Goal: Contribute content: Contribute content

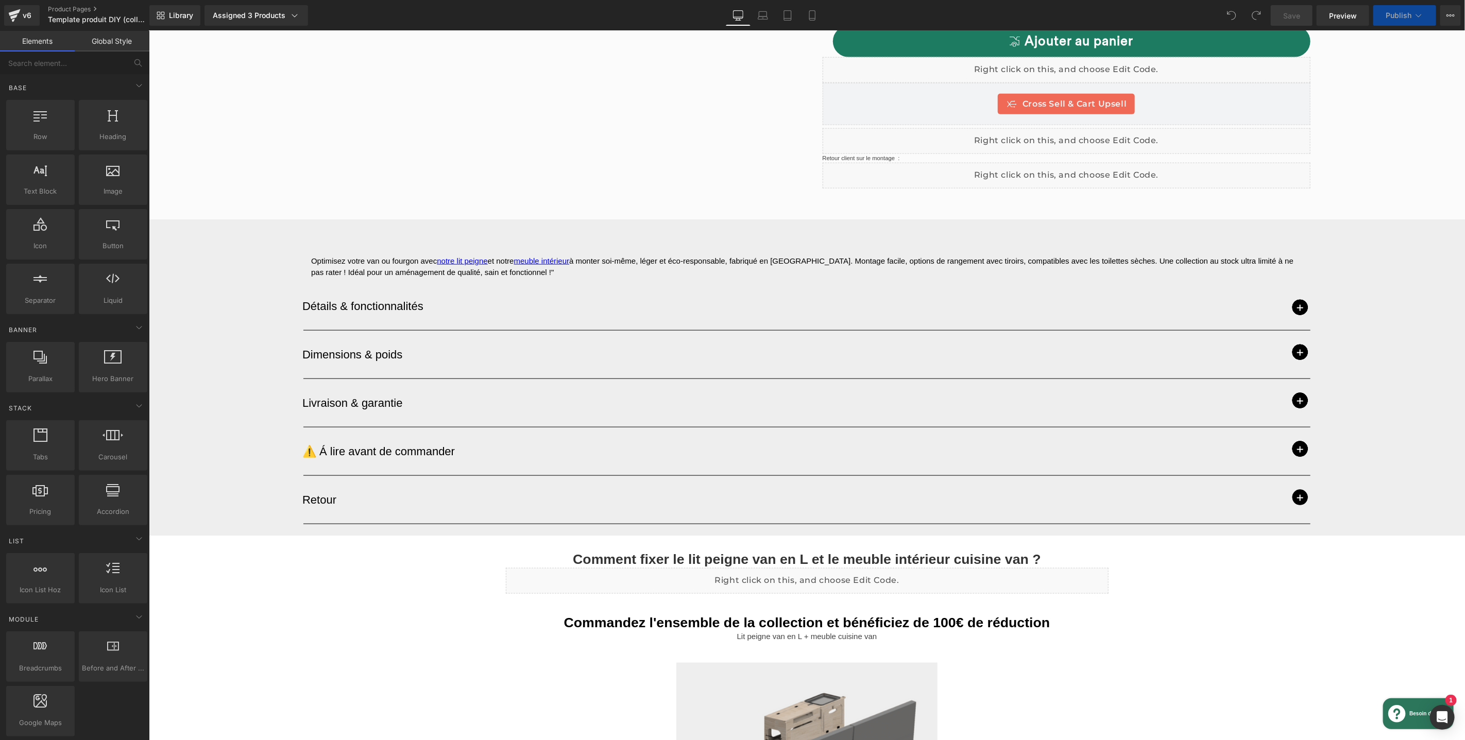
scroll to position [931, 0]
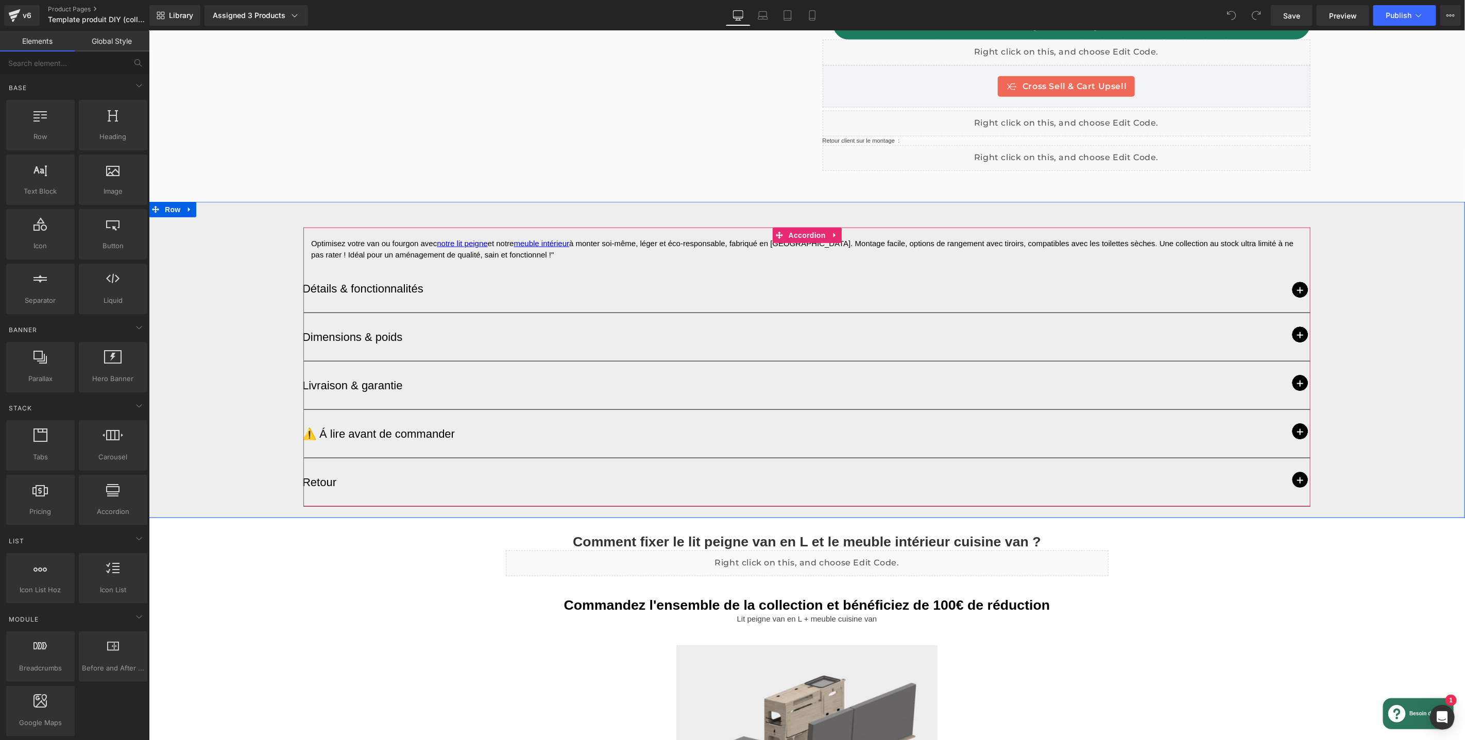
click at [1296, 424] on span "button" at bounding box center [1299, 431] width 15 height 15
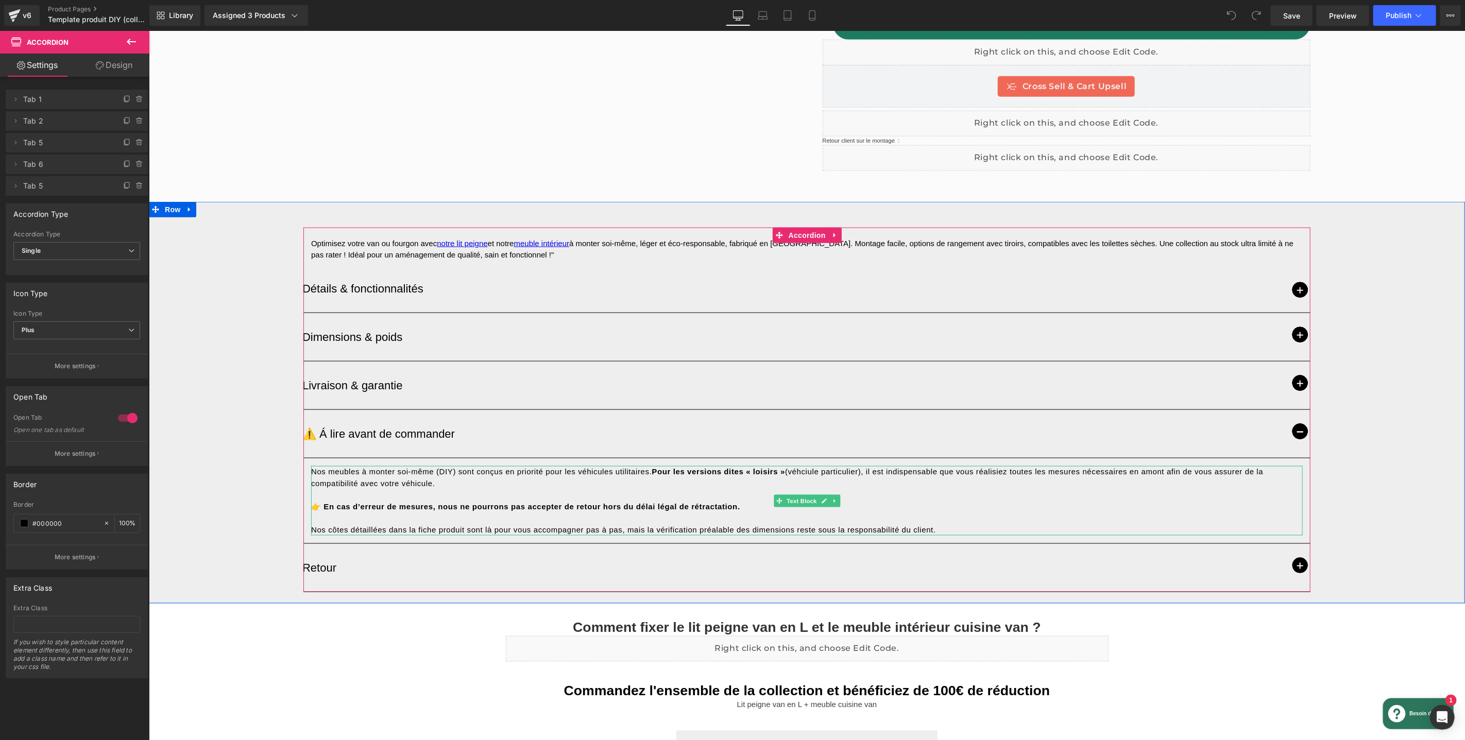
click at [803, 467] on span "Nos meubles à monter soi-même (DIY) sont conçus en priorité pour les véhicules …" at bounding box center [787, 477] width 953 height 21
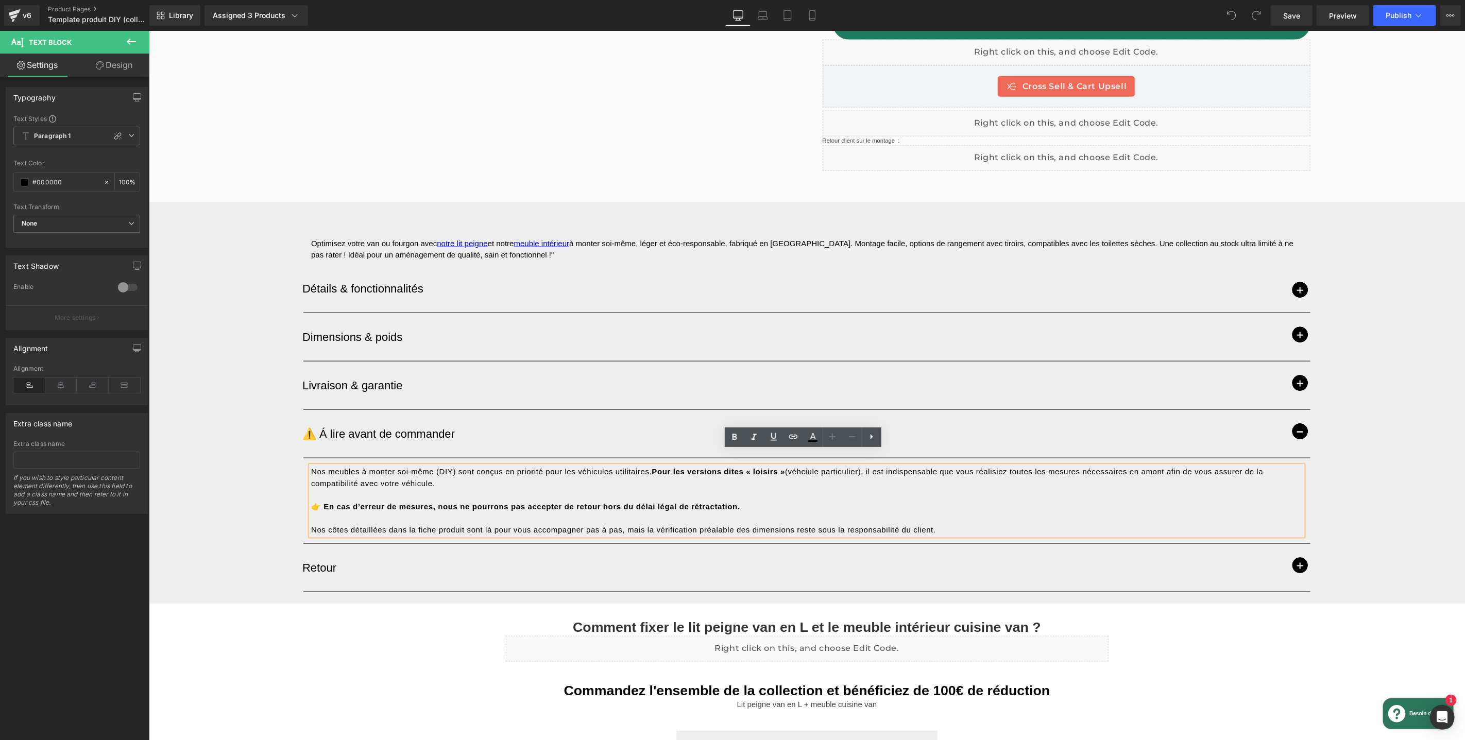
click at [802, 467] on span "Nos meubles à monter soi-même (DIY) sont conçus en priorité pour les véhicules …" at bounding box center [787, 477] width 953 height 21
click at [803, 467] on span "Nos meubles à monter soi-même (DIY) sont conçus en priorité pour les véhicules …" at bounding box center [787, 477] width 953 height 21
click at [1359, 463] on div "Optimisez votre van ou fourgon avec notre lit peigne et notre meuble intérieur …" at bounding box center [806, 402] width 1316 height 402
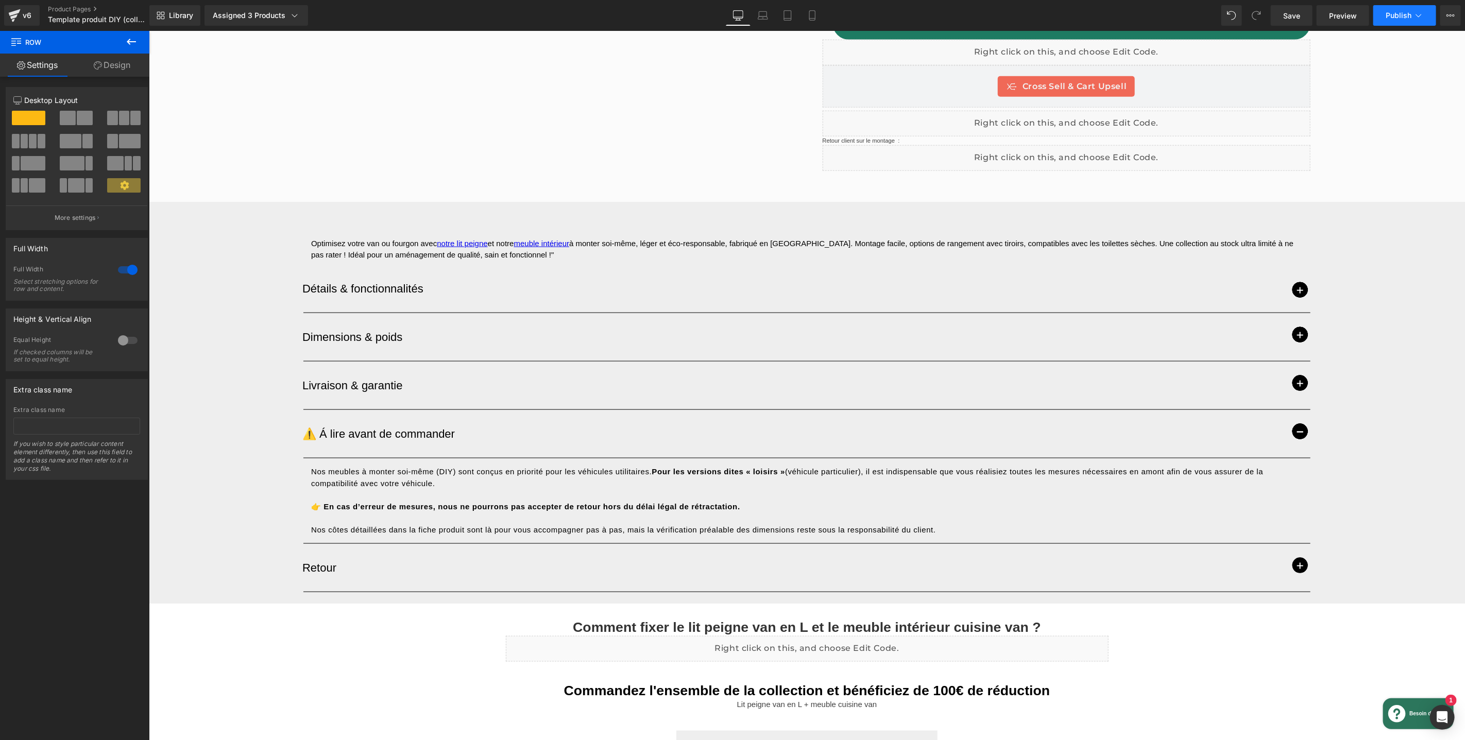
click at [1389, 19] on span "Publish" at bounding box center [1399, 15] width 26 height 8
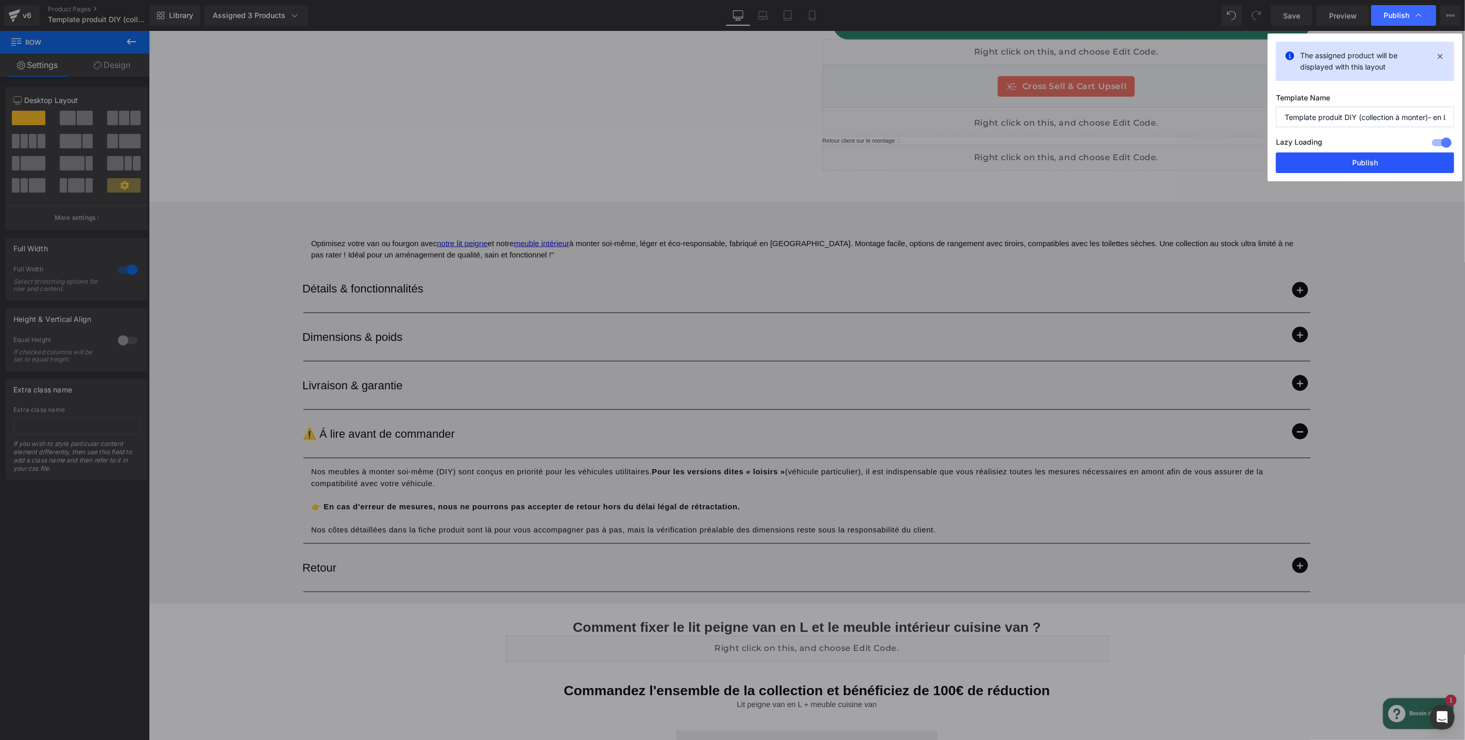
click at [1383, 166] on button "Publish" at bounding box center [1365, 163] width 178 height 21
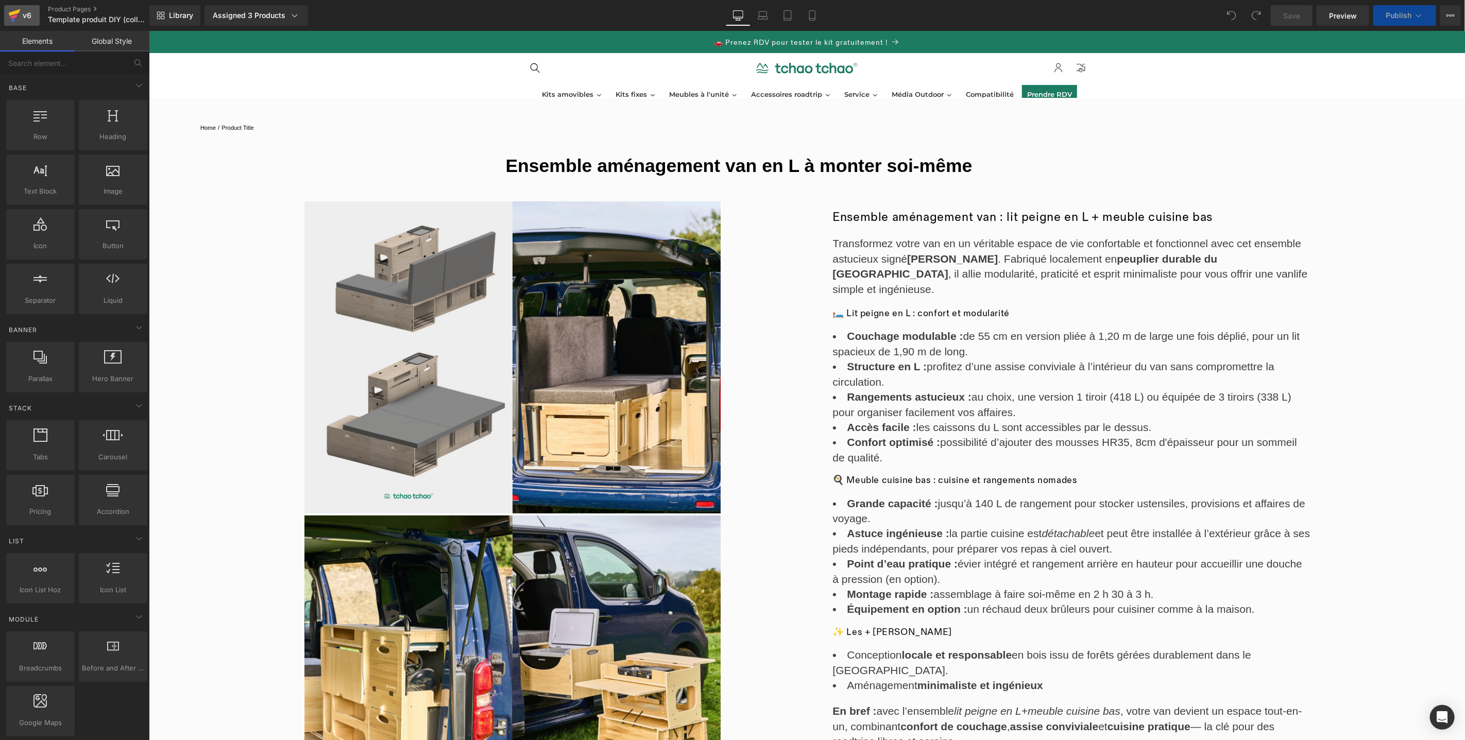
click at [23, 18] on div "v6" at bounding box center [27, 15] width 13 height 13
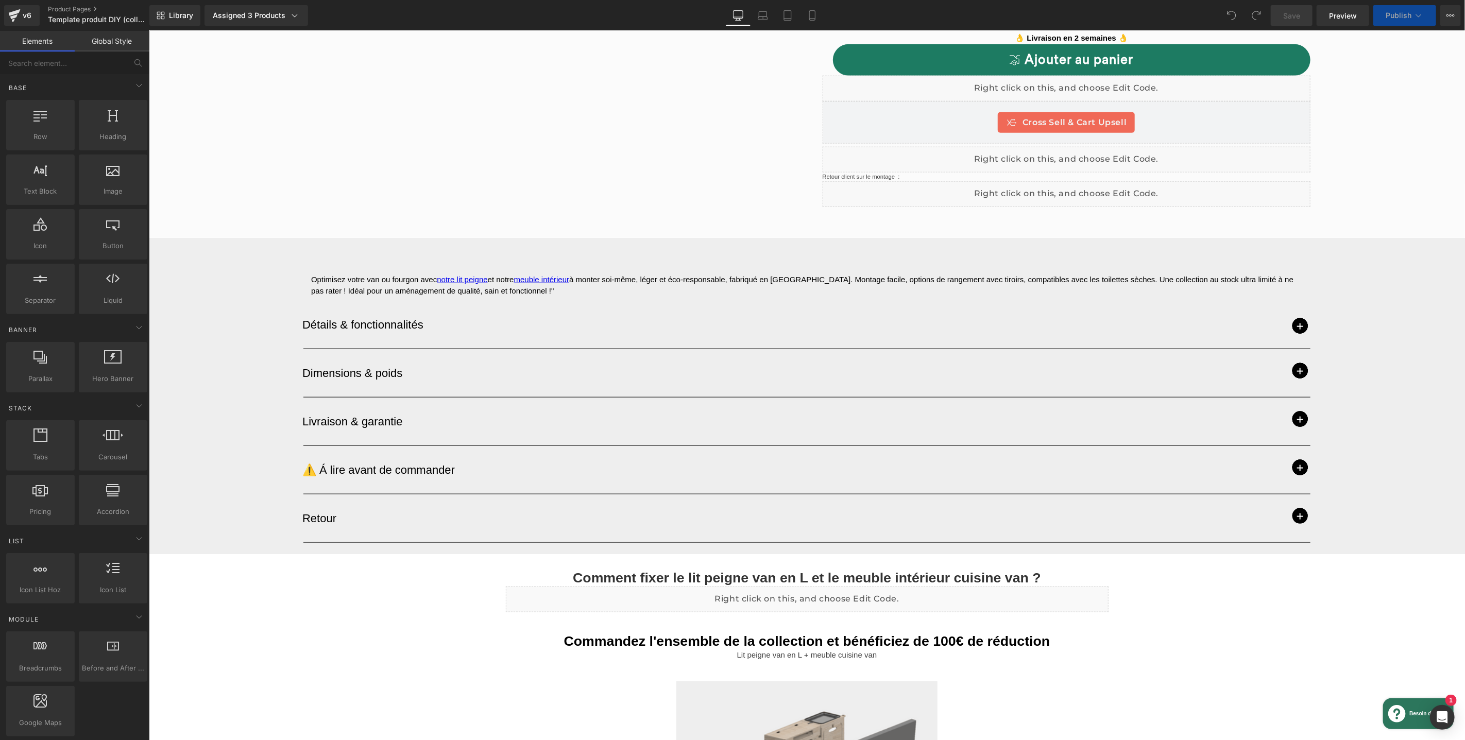
scroll to position [960, 0]
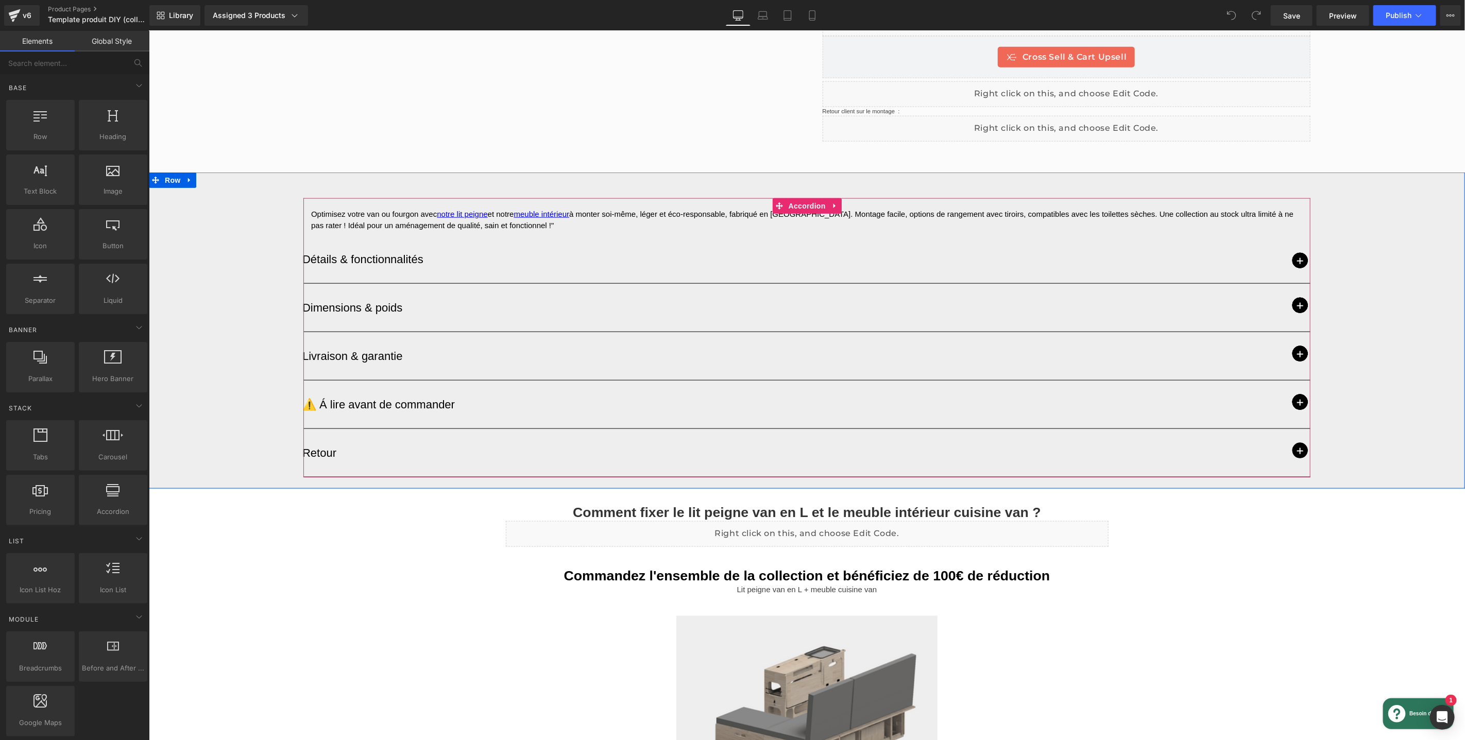
click at [1295, 297] on span "button" at bounding box center [1299, 304] width 15 height 15
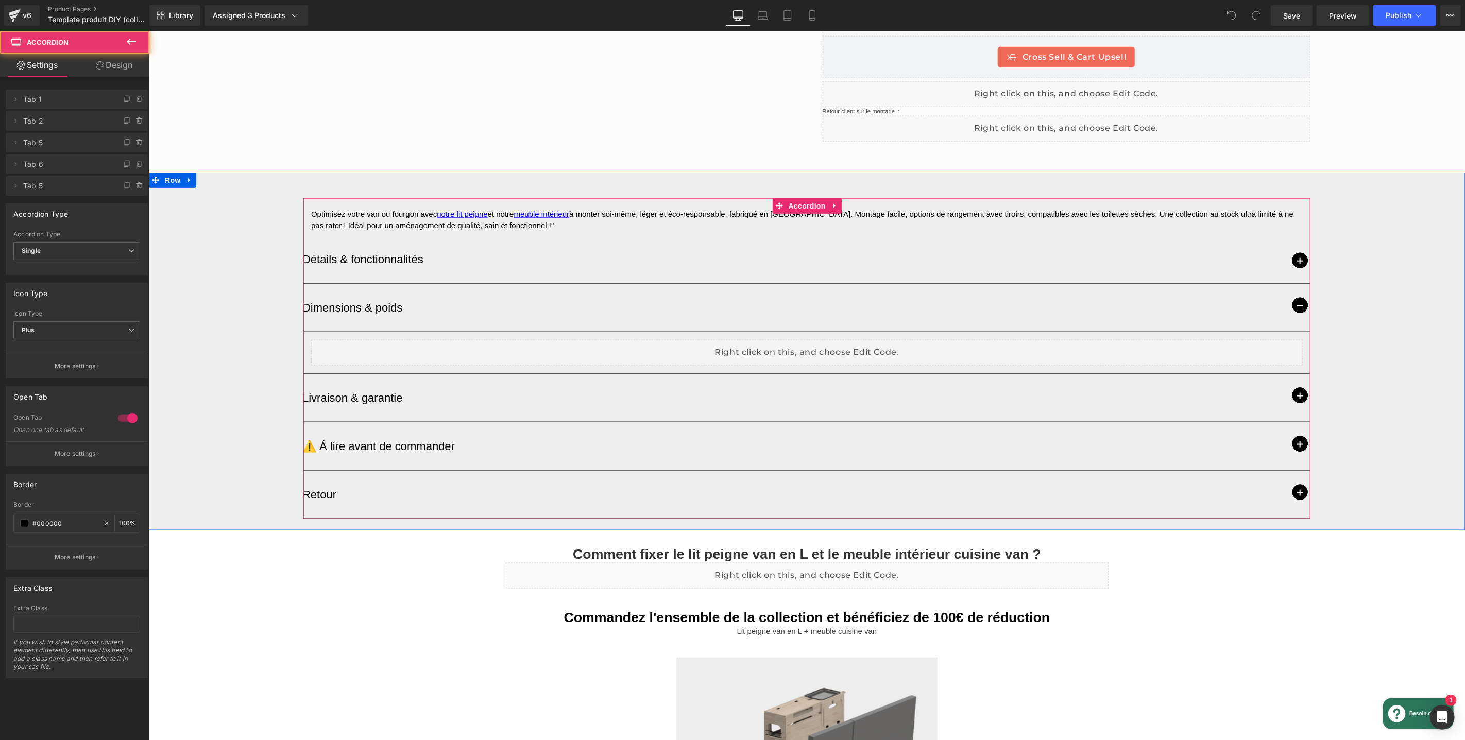
click at [1301, 297] on span "button" at bounding box center [1299, 304] width 15 height 15
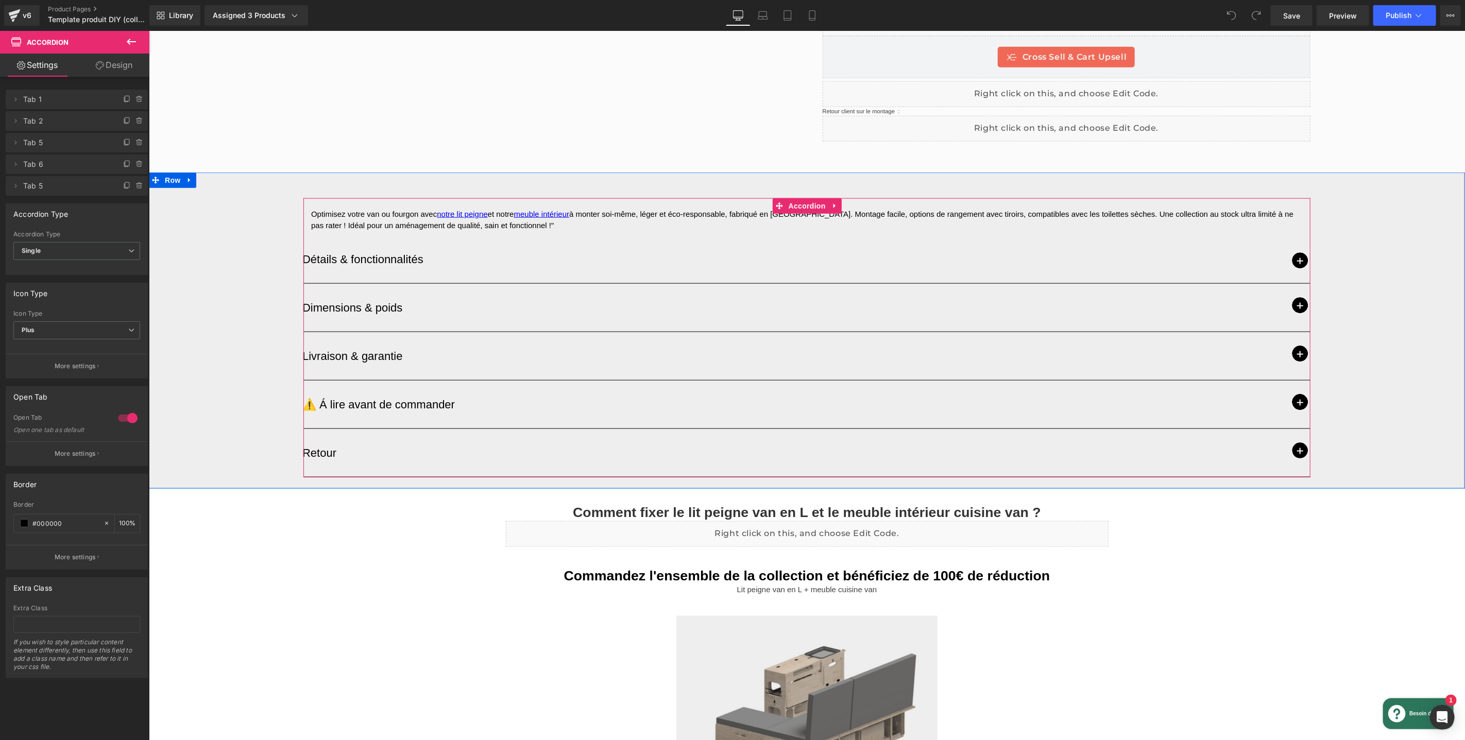
click at [1297, 394] on span "button" at bounding box center [1299, 401] width 15 height 15
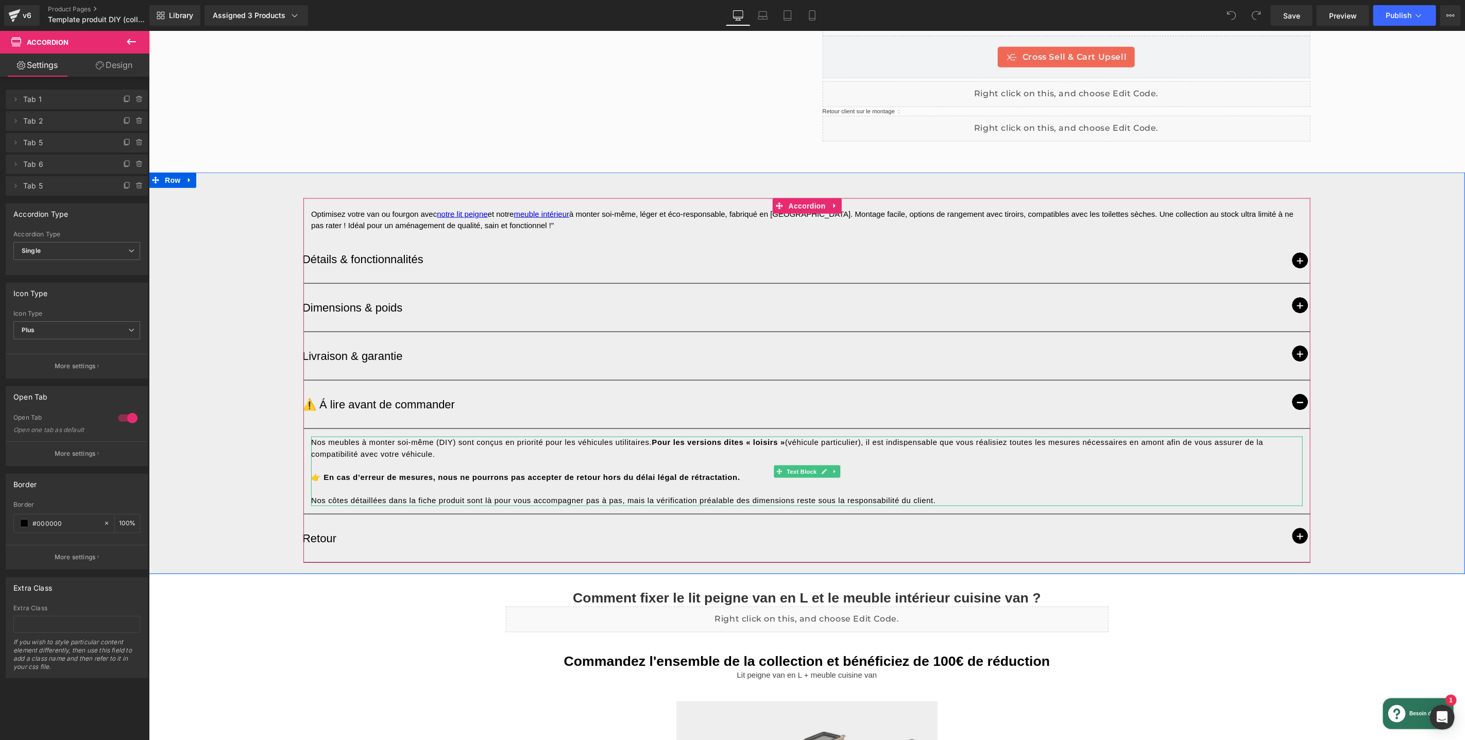
click at [802, 437] on span "Nos meubles à monter soi-même (DIY) sont conçus en priorité pour les véhicules …" at bounding box center [787, 447] width 953 height 21
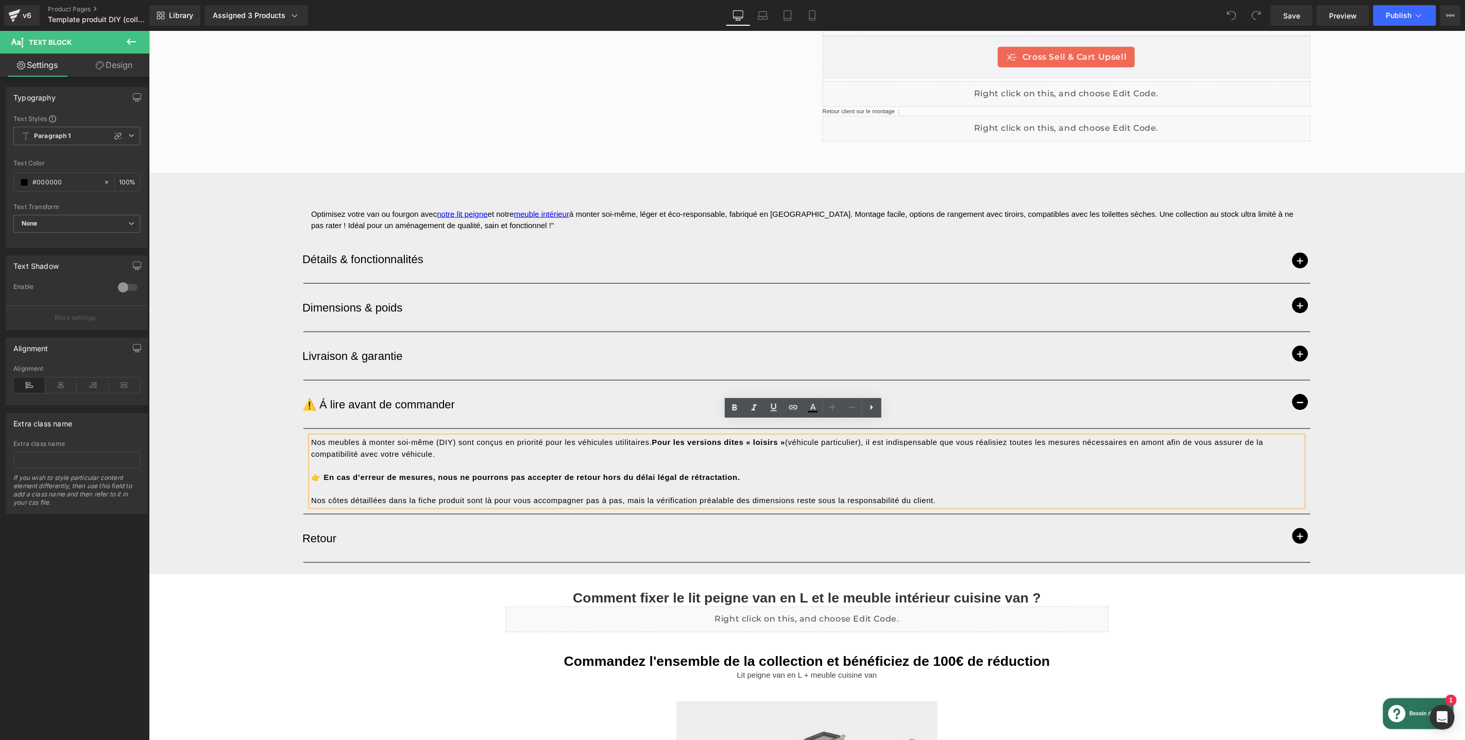
click at [817, 460] on p at bounding box center [807, 466] width 992 height 12
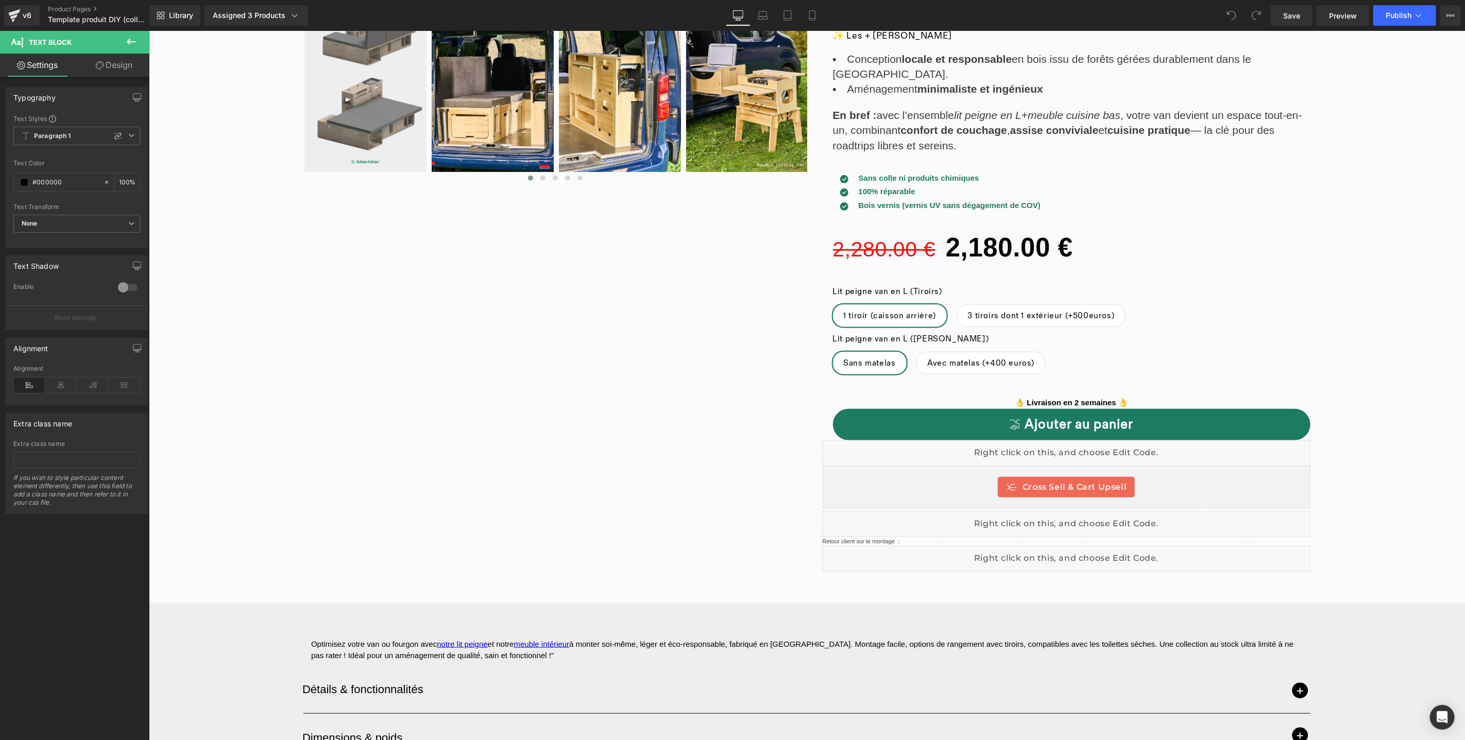
scroll to position [532, 0]
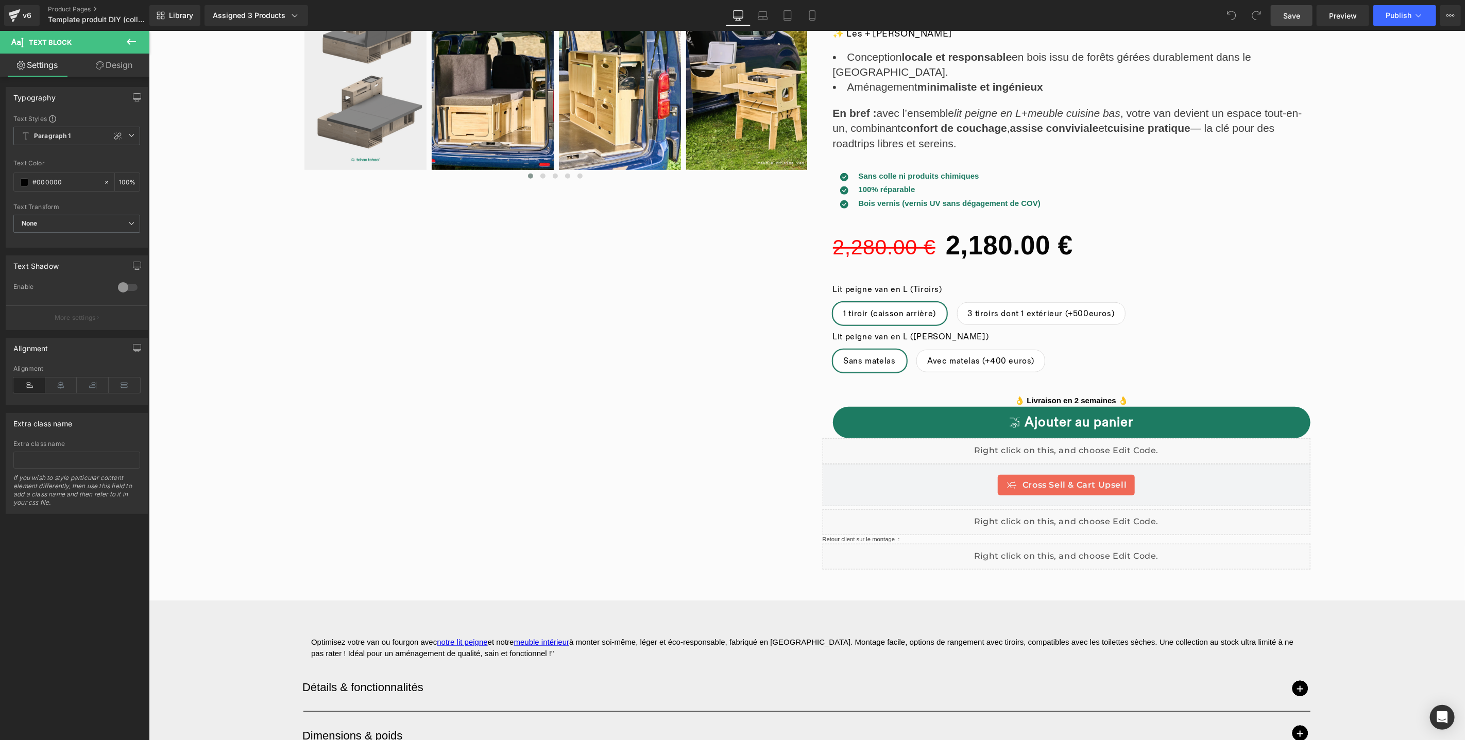
click at [1292, 8] on link "Save" at bounding box center [1292, 15] width 42 height 21
click at [1327, 18] on link "Preview" at bounding box center [1343, 15] width 53 height 21
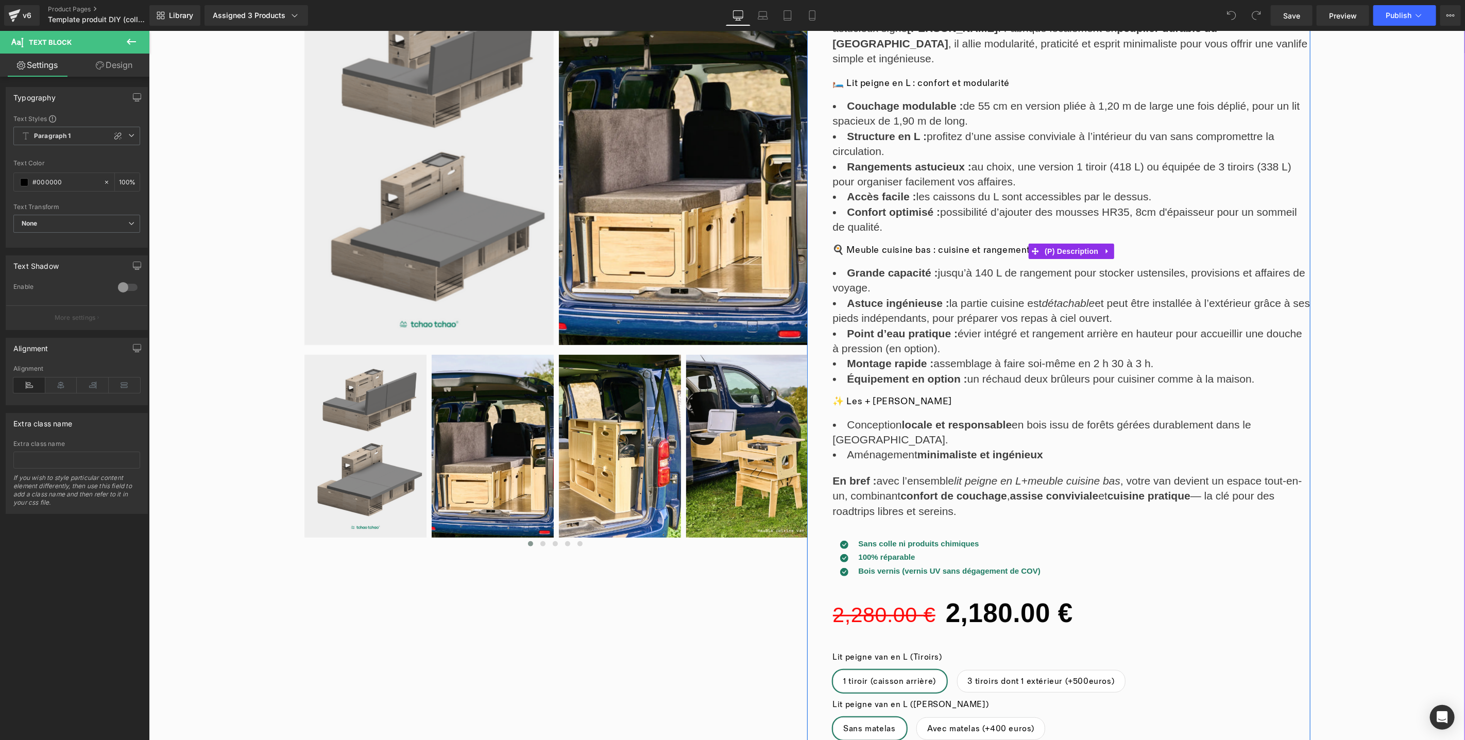
scroll to position [111, 0]
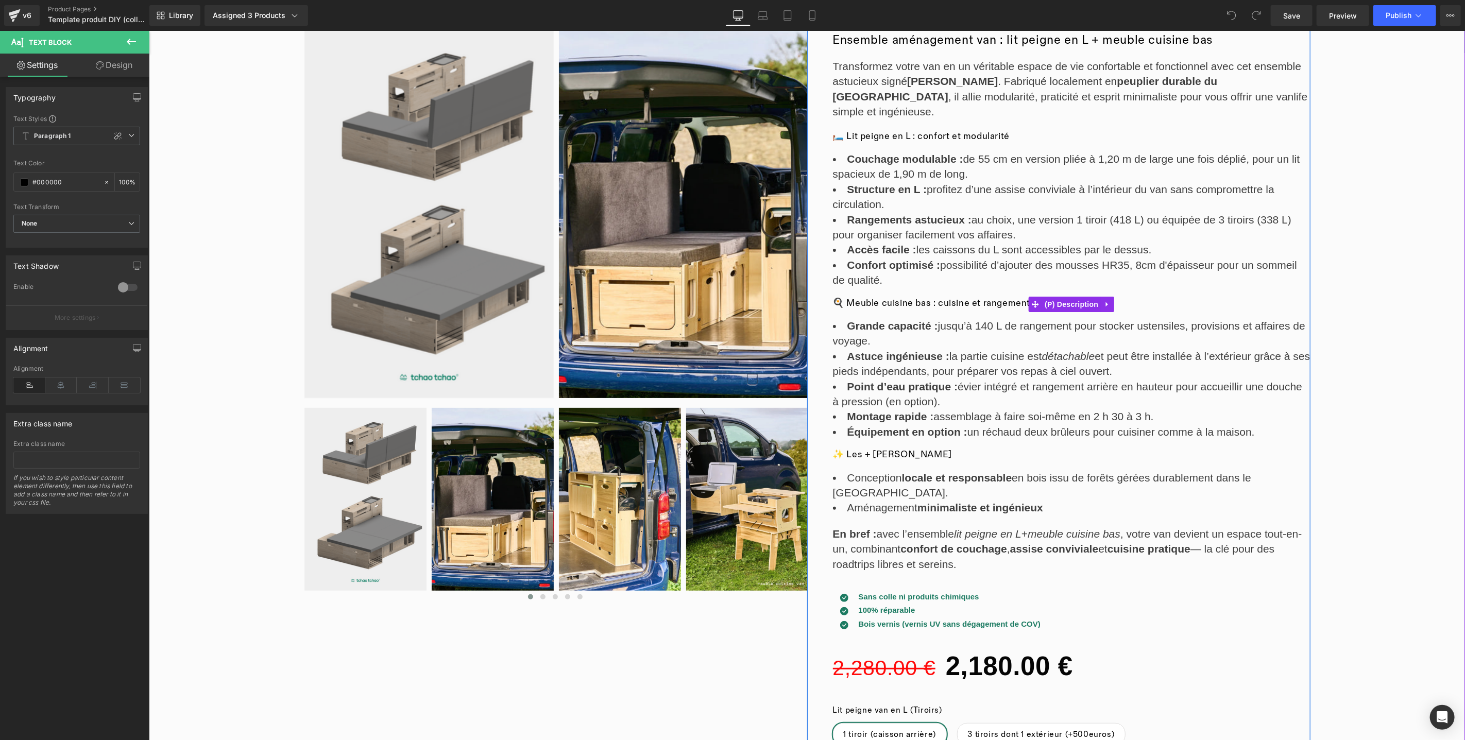
click at [1066, 151] on li "Couchage modulable : de 55 cm en version pliée à 1,20 m de large une fois dépli…" at bounding box center [1072, 166] width 478 height 30
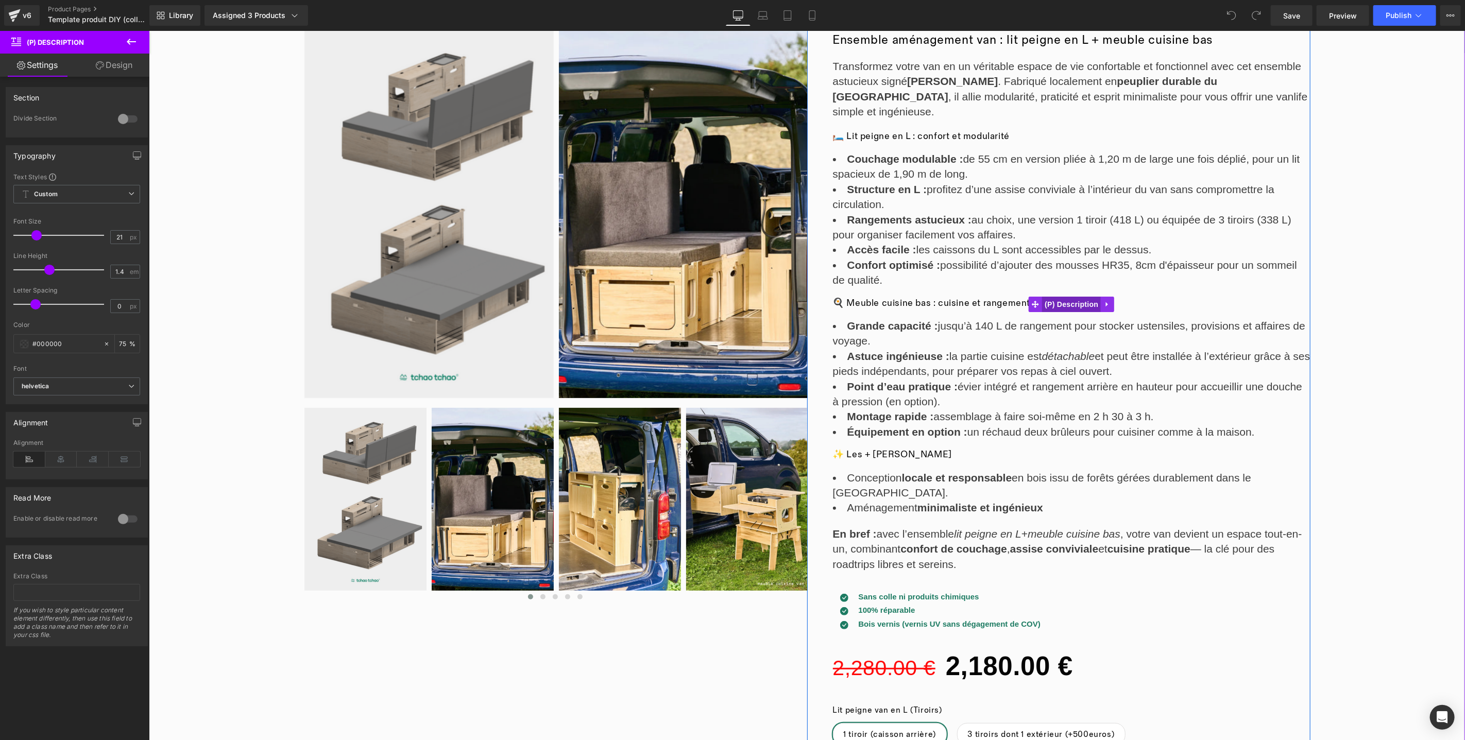
click at [1072, 297] on link "(P) Description" at bounding box center [1064, 303] width 72 height 15
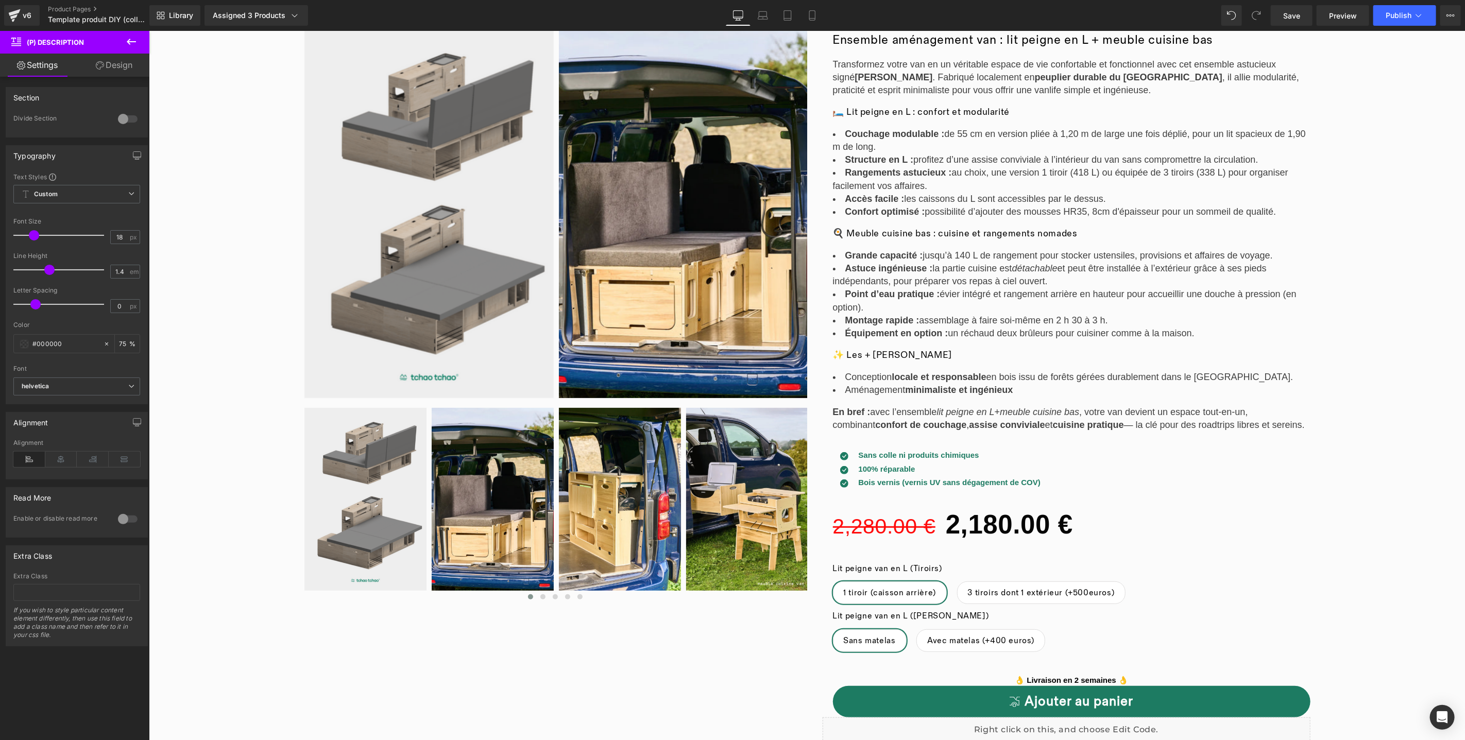
click at [32, 233] on span at bounding box center [34, 235] width 10 height 10
click at [1287, 18] on span "Save" at bounding box center [1291, 15] width 17 height 11
click at [1338, 19] on span "Preview" at bounding box center [1343, 15] width 28 height 11
click at [1071, 236] on link "(P) Description" at bounding box center [1064, 233] width 72 height 15
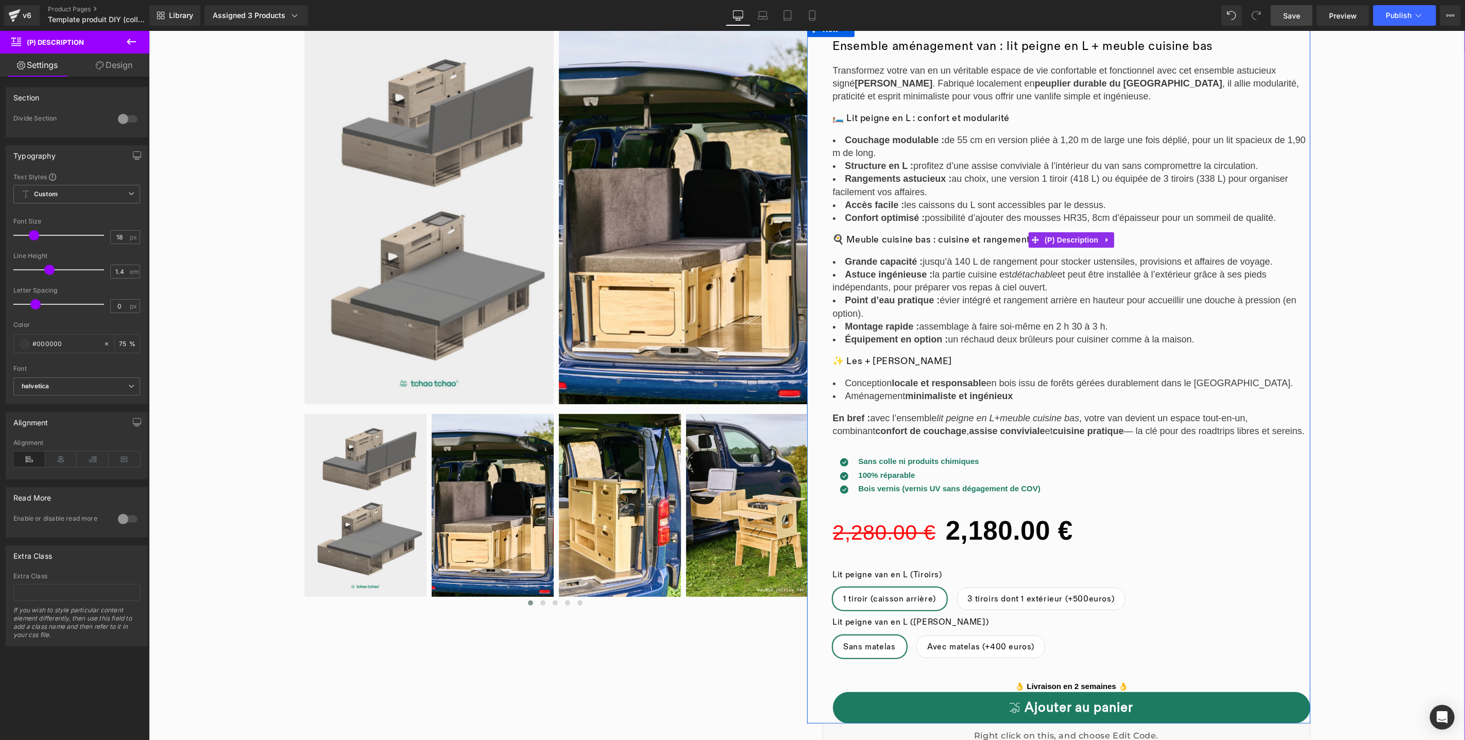
scroll to position [107, 0]
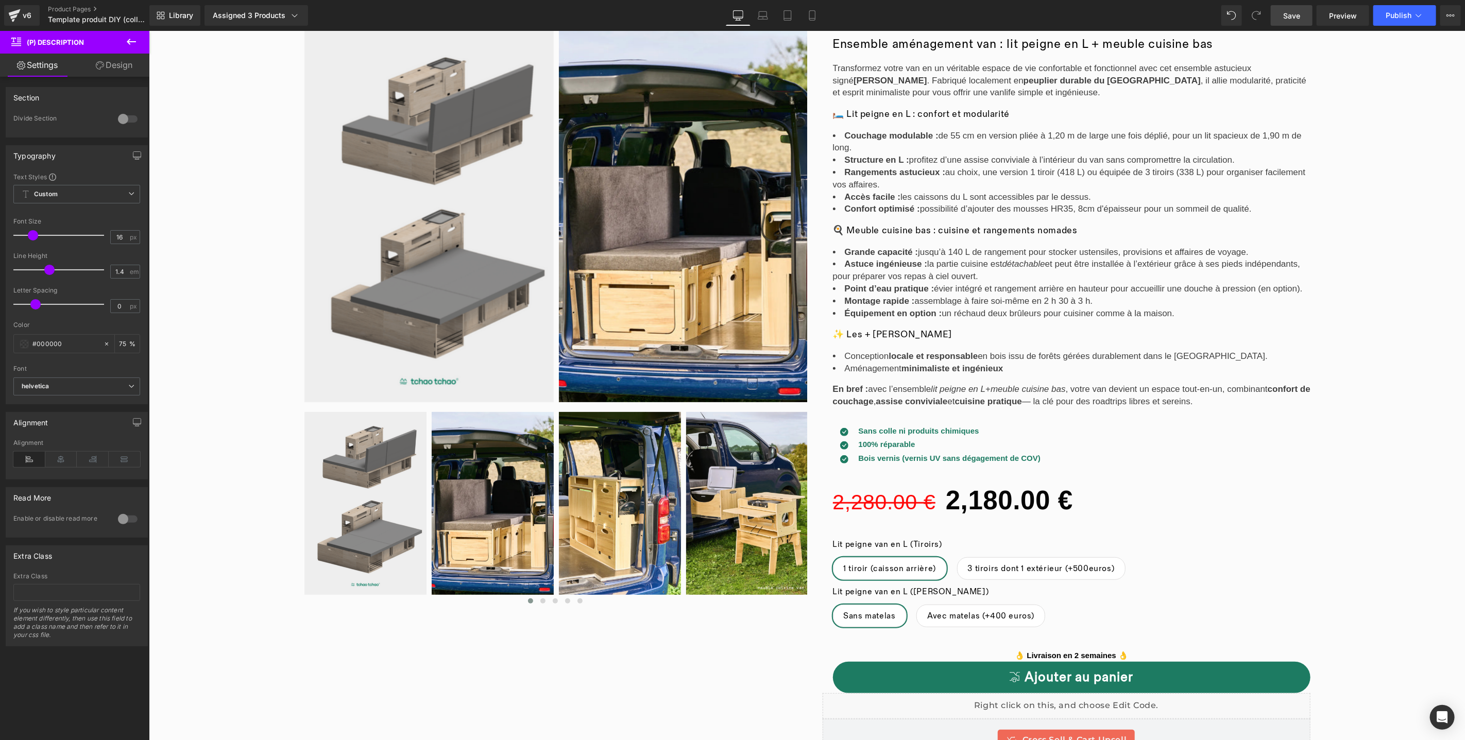
type input "15"
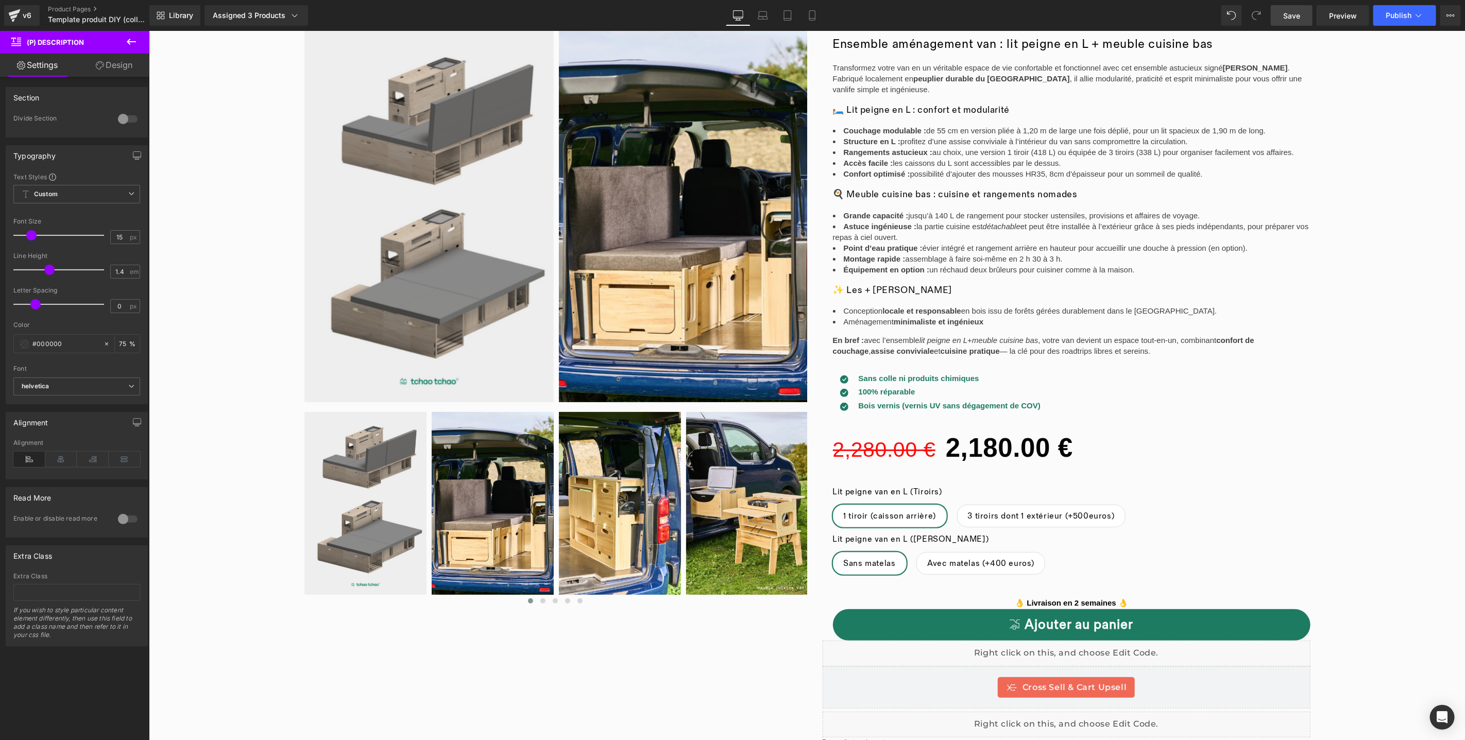
click at [31, 234] on span at bounding box center [31, 235] width 10 height 10
click at [1018, 445] on div "2,280.00 € 2,180.00 € (P) Price" at bounding box center [1072, 447] width 478 height 47
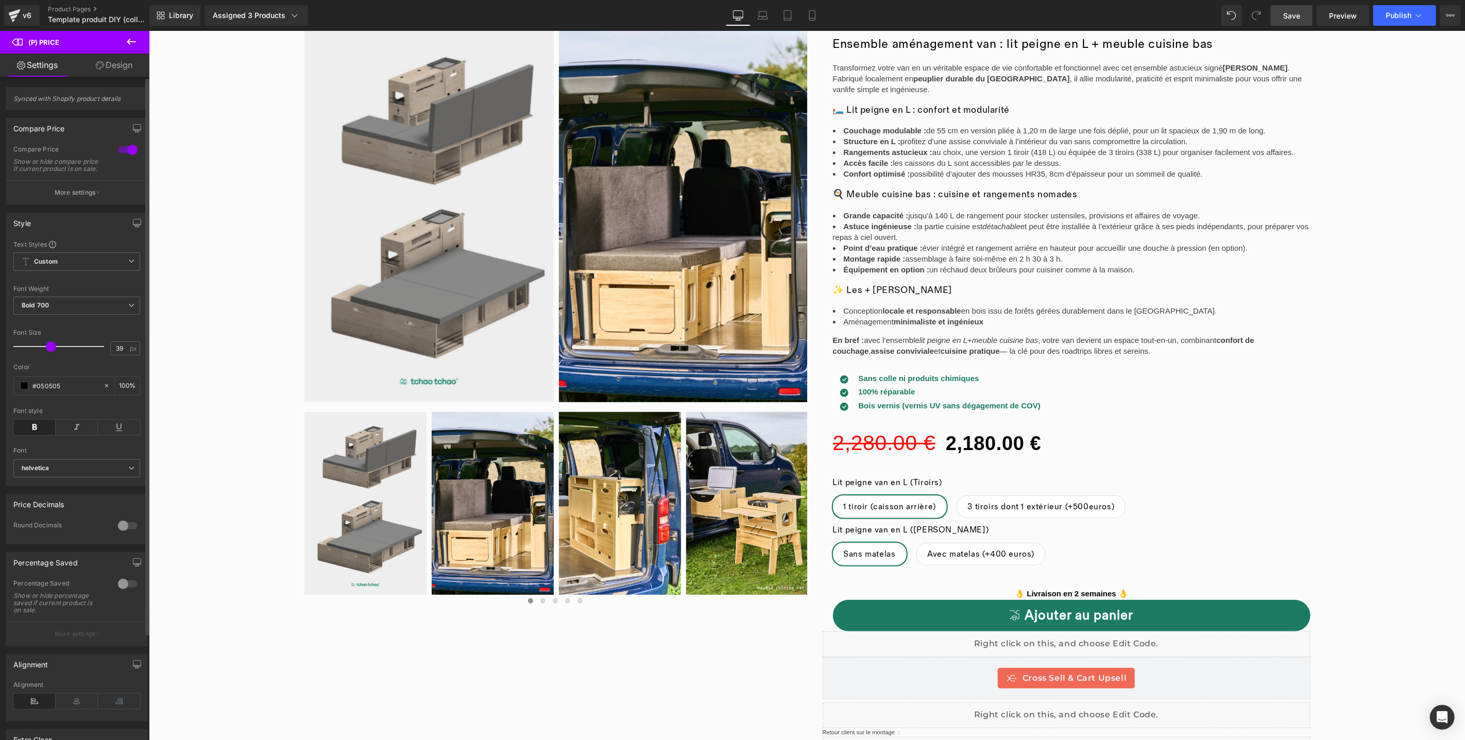
type input "40"
drag, startPoint x: 60, startPoint y: 355, endPoint x: 51, endPoint y: 358, distance: 9.8
click at [51, 352] on span at bounding box center [52, 347] width 10 height 10
click at [105, 198] on button "More settings" at bounding box center [76, 192] width 141 height 24
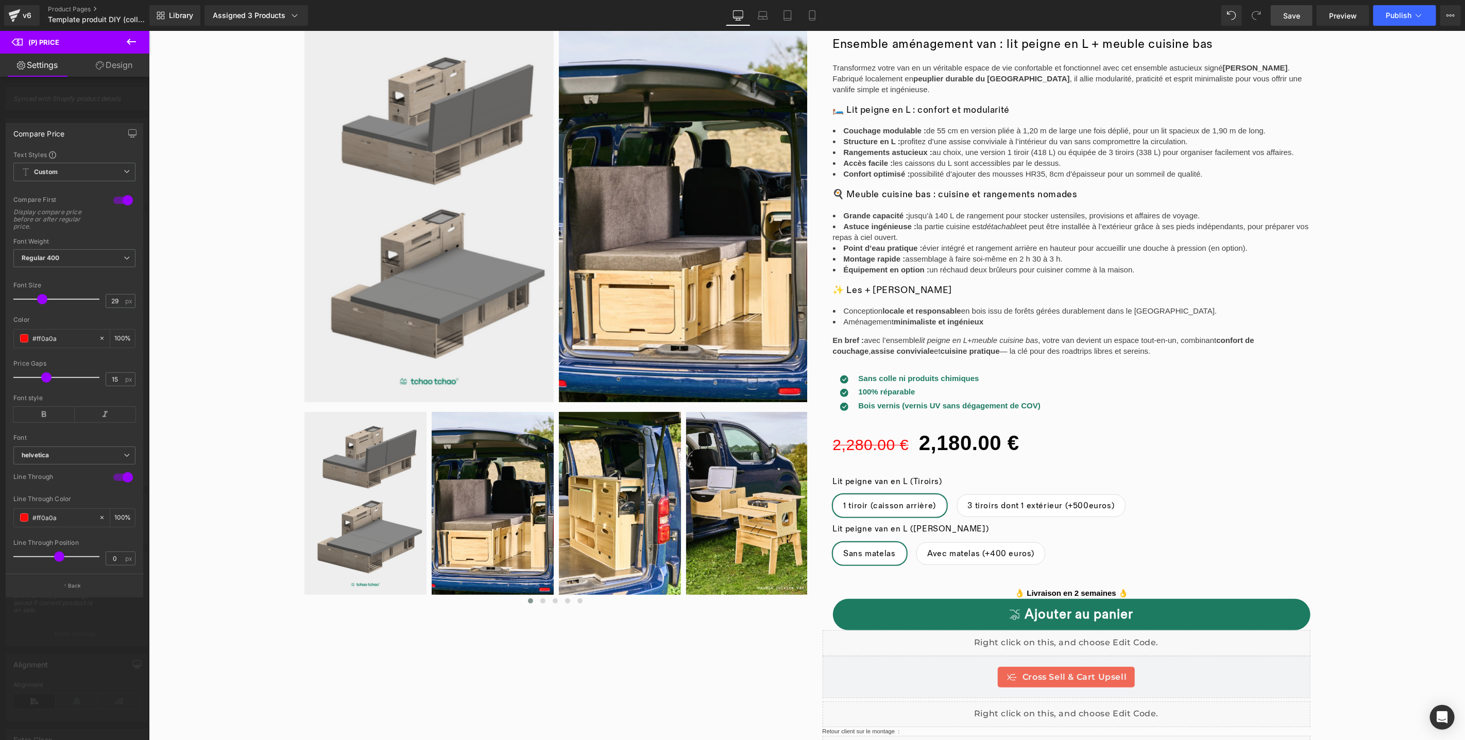
type input "28"
drag, startPoint x: 54, startPoint y: 301, endPoint x: 43, endPoint y: 305, distance: 11.3
click at [43, 305] on div at bounding box center [59, 299] width 81 height 21
click at [1286, 15] on span "Save" at bounding box center [1291, 15] width 17 height 11
click at [1347, 14] on span "Preview" at bounding box center [1343, 15] width 28 height 11
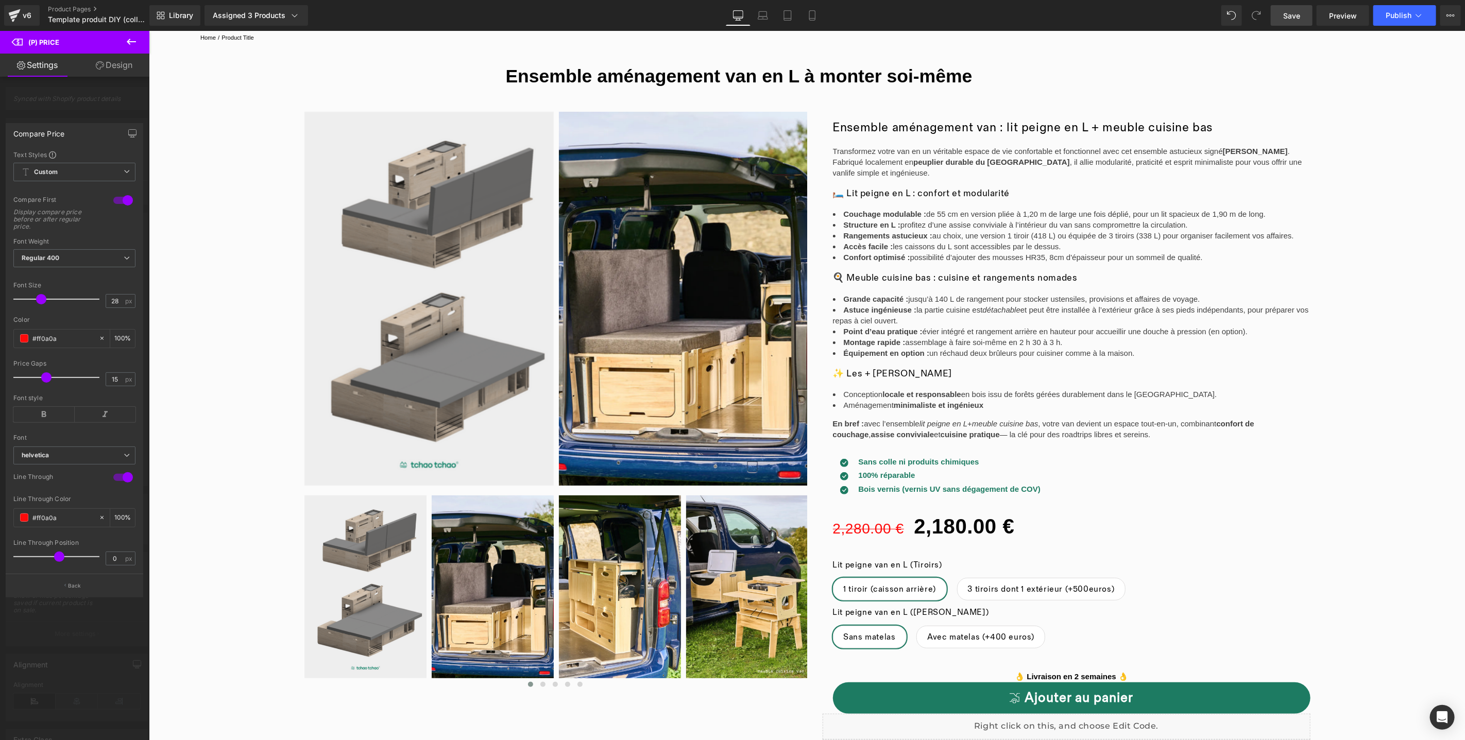
scroll to position [21, 0]
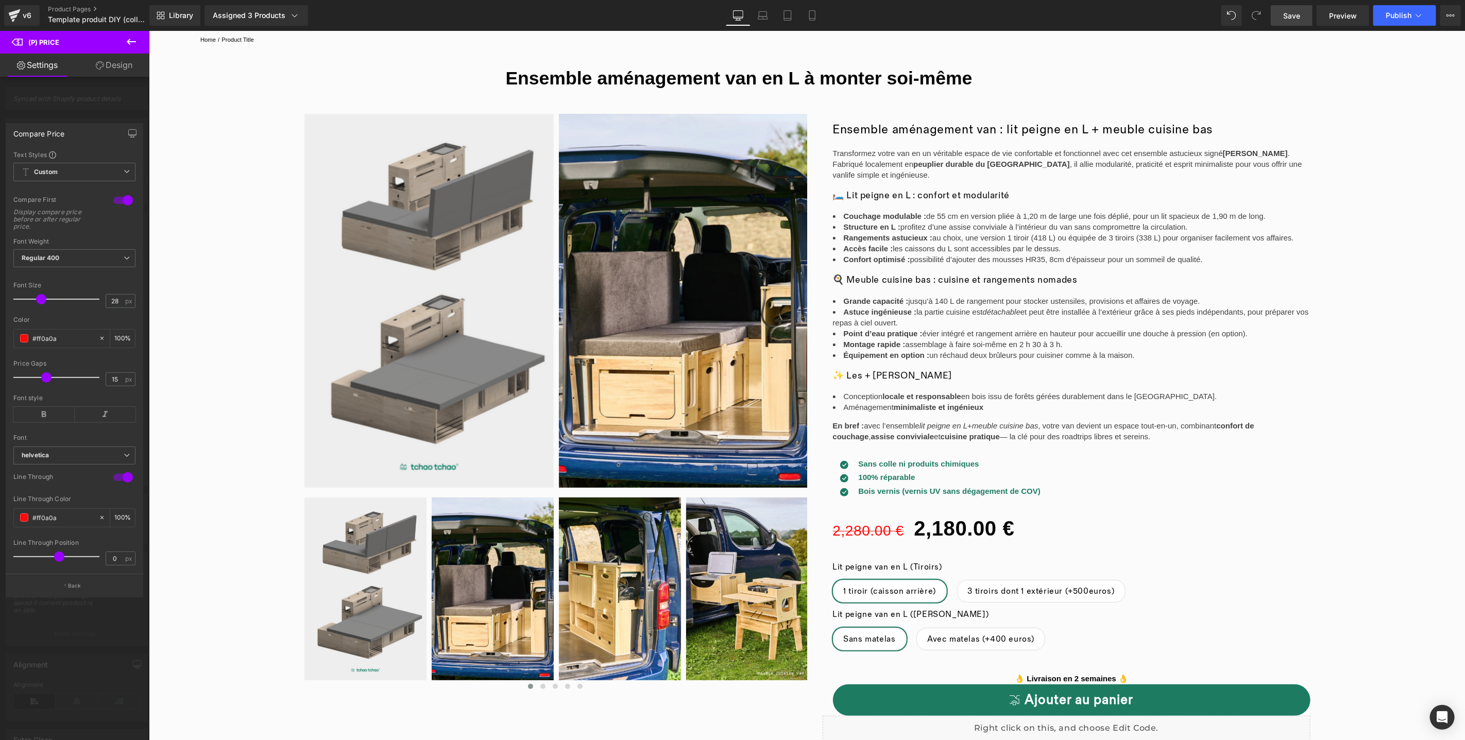
click at [940, 432] on strong "cuisine pratique" at bounding box center [969, 436] width 59 height 9
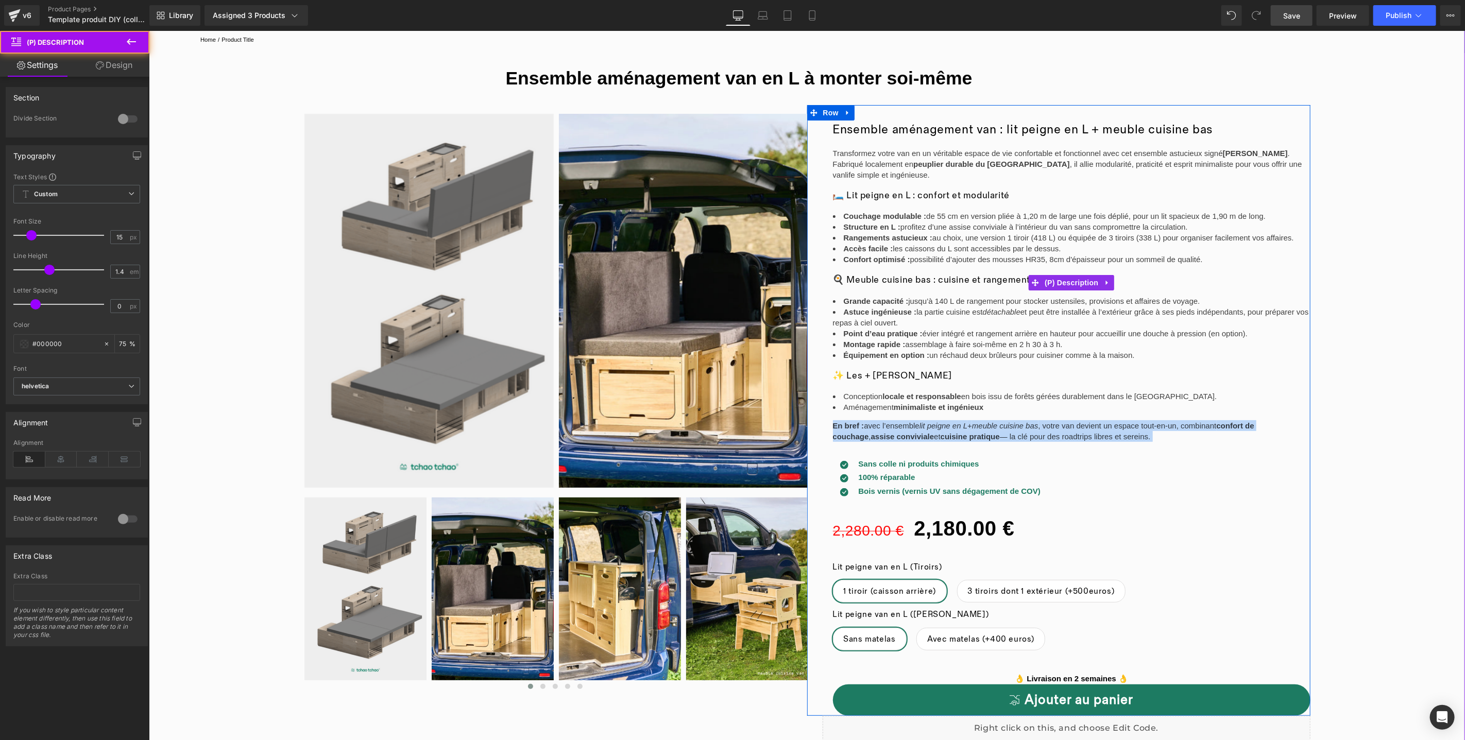
click at [940, 432] on strong "cuisine pratique" at bounding box center [969, 436] width 59 height 9
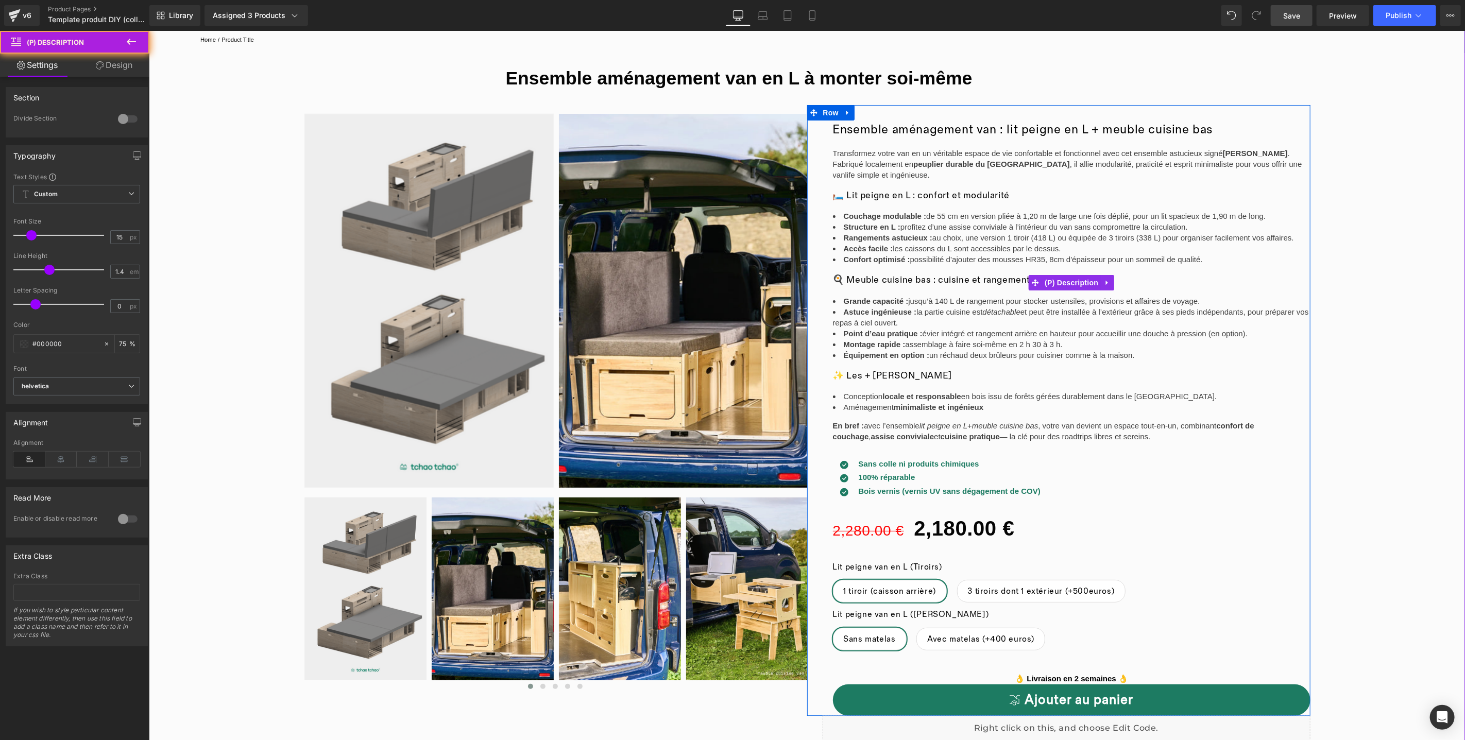
click at [955, 411] on li "Aménagement minimaliste et ingénieux" at bounding box center [1072, 406] width 478 height 11
click at [990, 404] on li "Aménagement minimaliste et ingénieux" at bounding box center [1072, 406] width 478 height 11
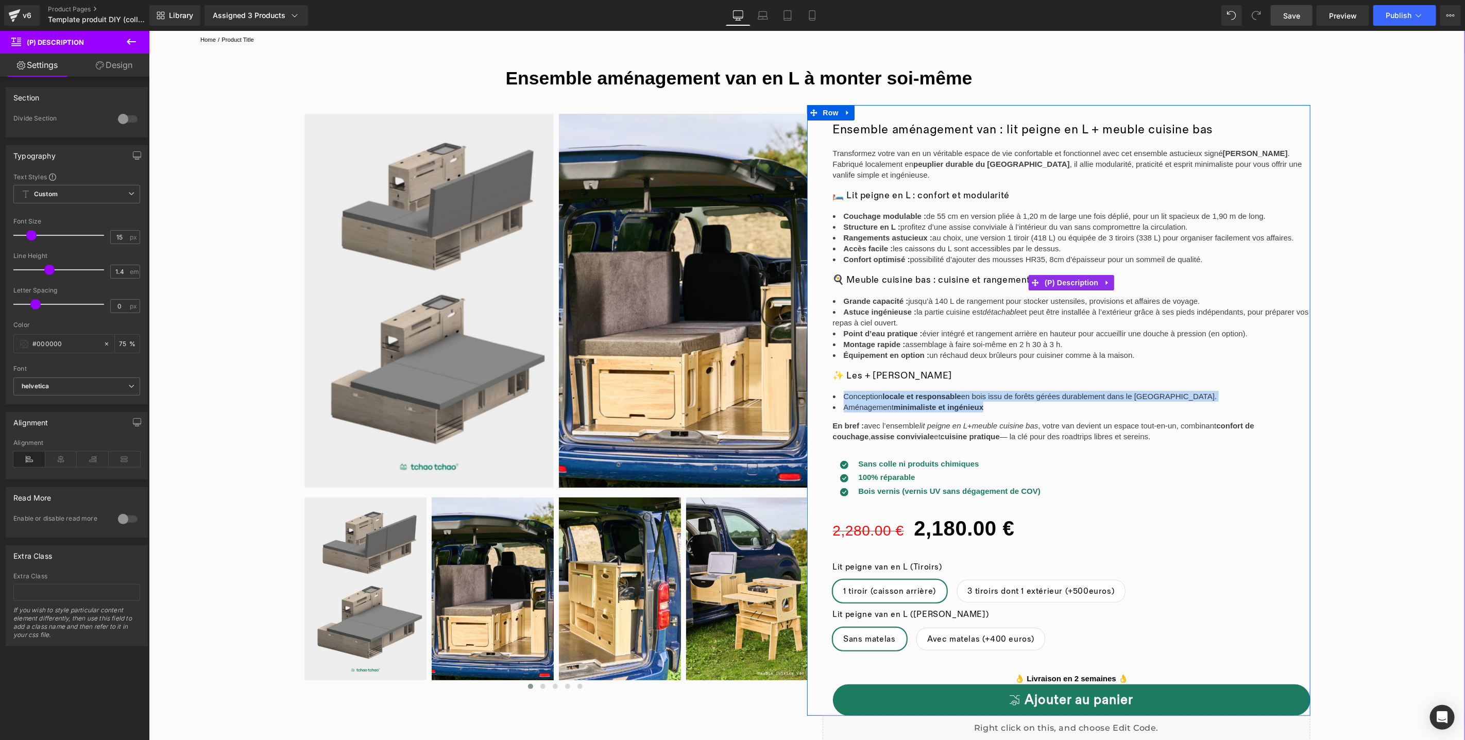
drag, startPoint x: 995, startPoint y: 407, endPoint x: 862, endPoint y: 385, distance: 134.8
click at [862, 385] on section "Ensemble aménagement van : lit peigne en L + meuble cuisine bas Transformez vot…" at bounding box center [1072, 281] width 478 height 320
click at [840, 392] on li "Conception locale et responsable en bois issu de forêts gérées durablement dans…" at bounding box center [1072, 396] width 478 height 11
click at [840, 393] on li "Conception locale et responsable en bois issu de forêts gérées durablement dans…" at bounding box center [1072, 396] width 478 height 11
drag, startPoint x: 1117, startPoint y: 433, endPoint x: 830, endPoint y: 423, distance: 286.6
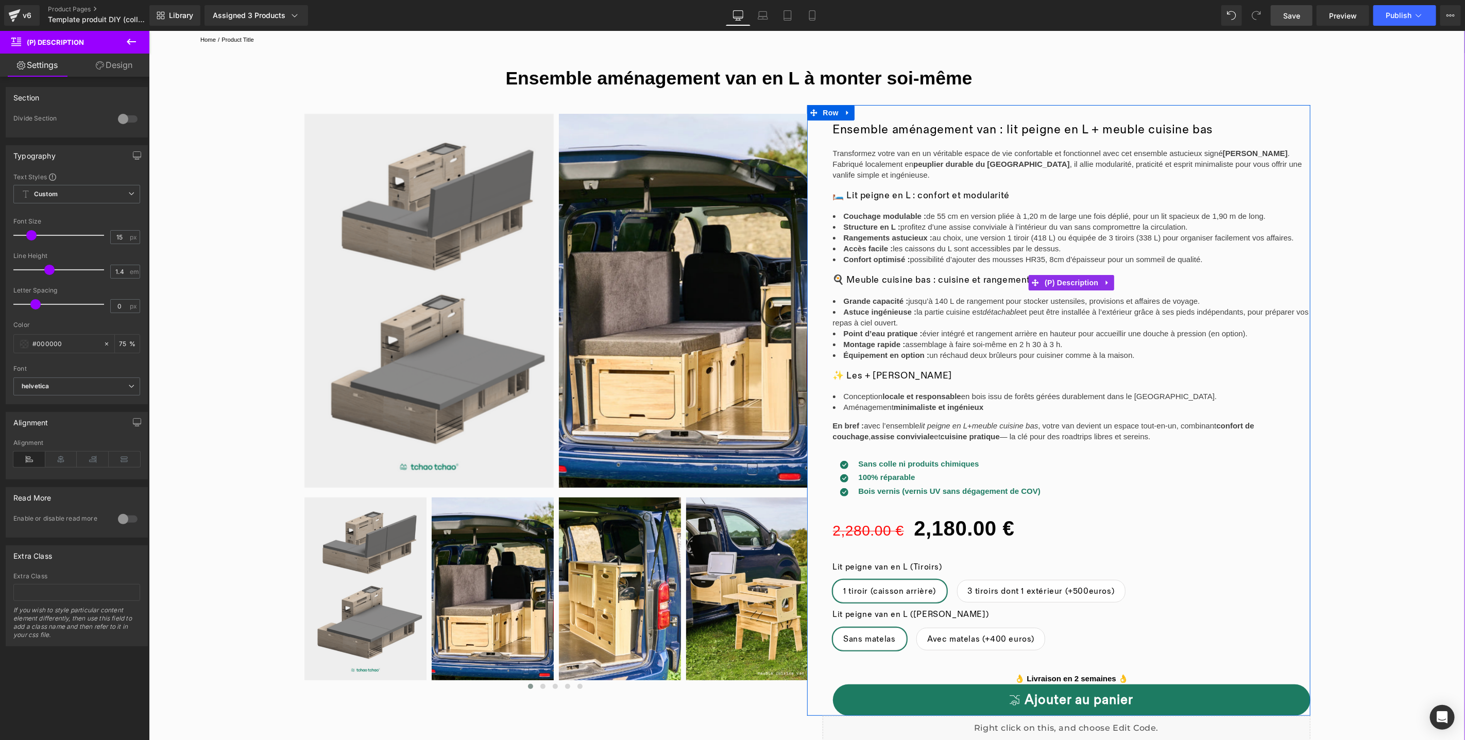
click at [833, 423] on p "En bref : avec l’ensemble lit peigne en L + meuble cuisine bas , votre van devi…" at bounding box center [1072, 431] width 478 height 22
click at [1073, 287] on link "(P) Description" at bounding box center [1064, 282] width 72 height 15
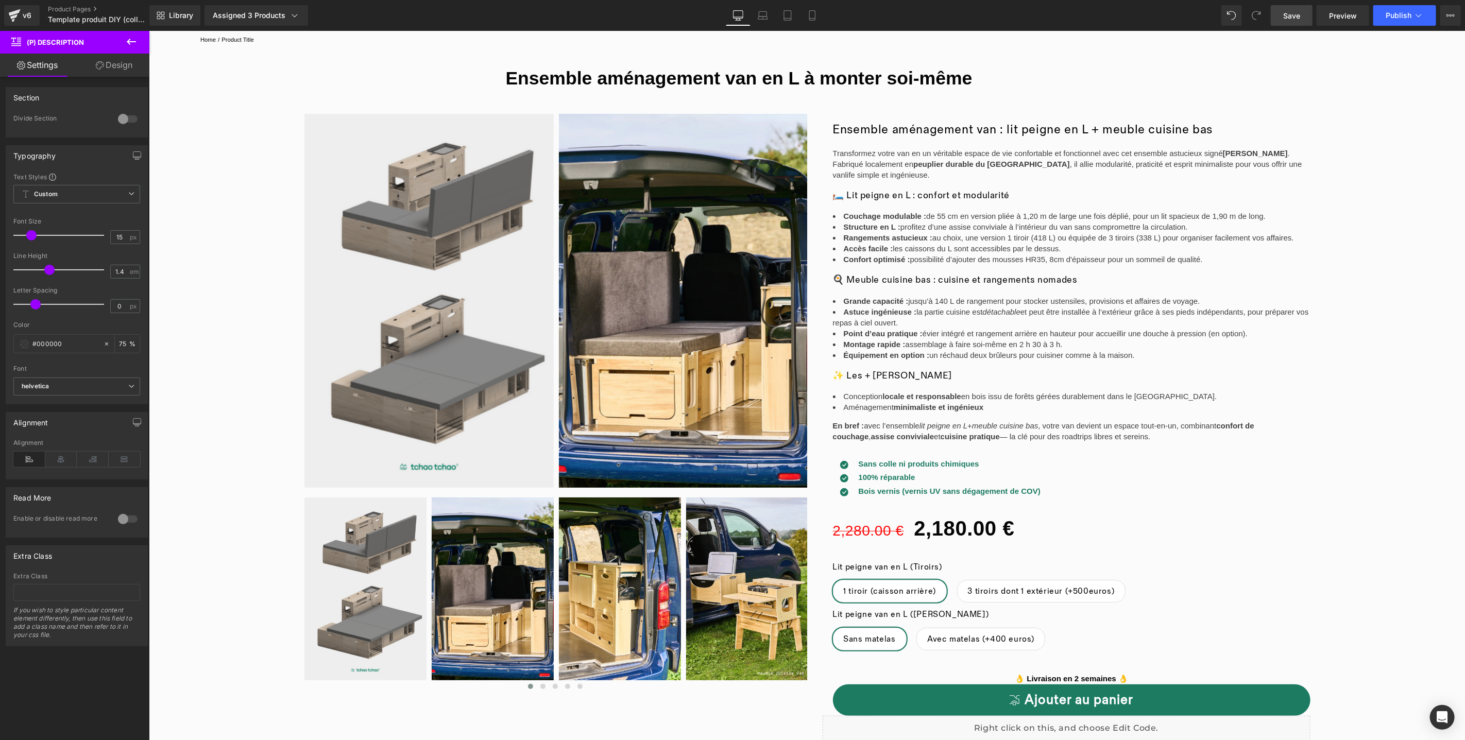
click at [1290, 14] on span "Save" at bounding box center [1291, 15] width 17 height 11
click at [1401, 13] on span "Publish" at bounding box center [1399, 15] width 26 height 8
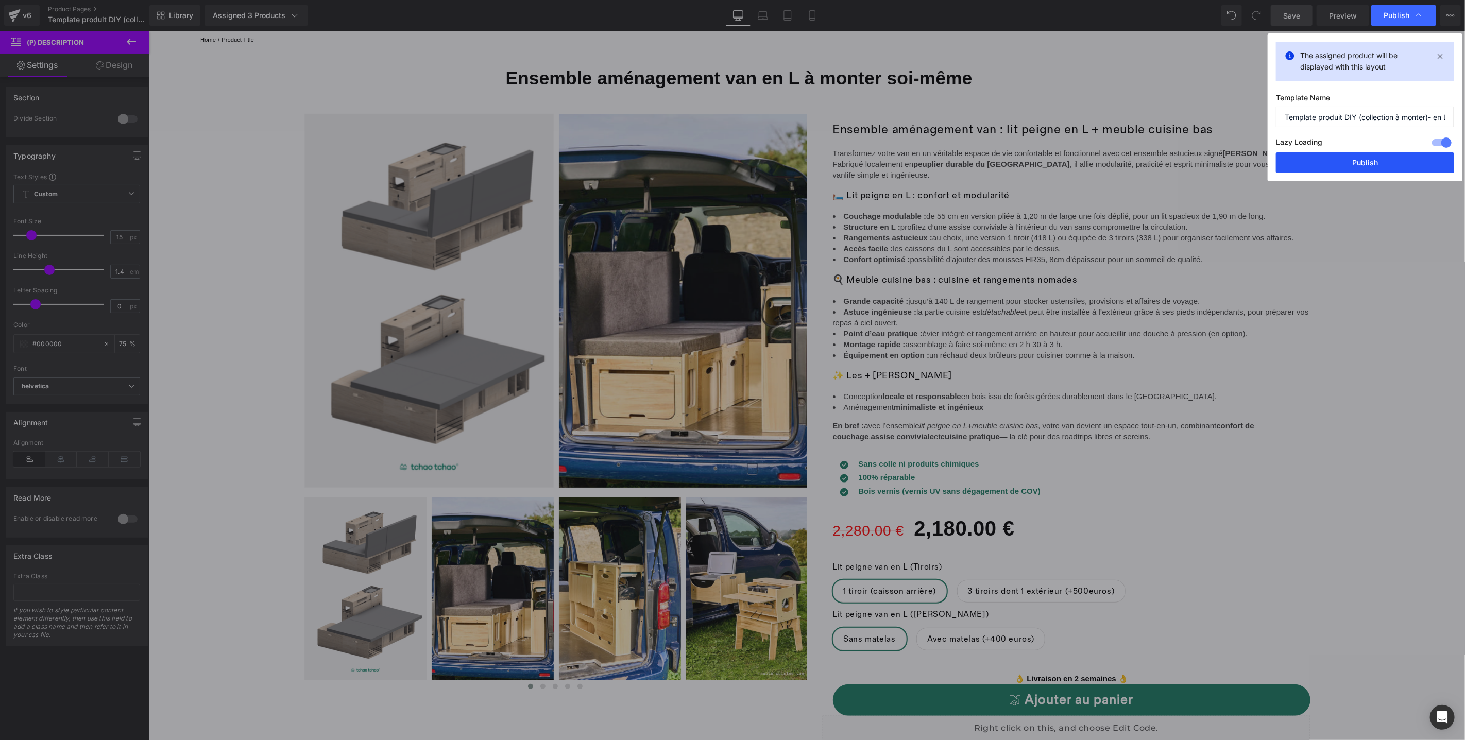
click at [1321, 168] on button "Publish" at bounding box center [1365, 163] width 178 height 21
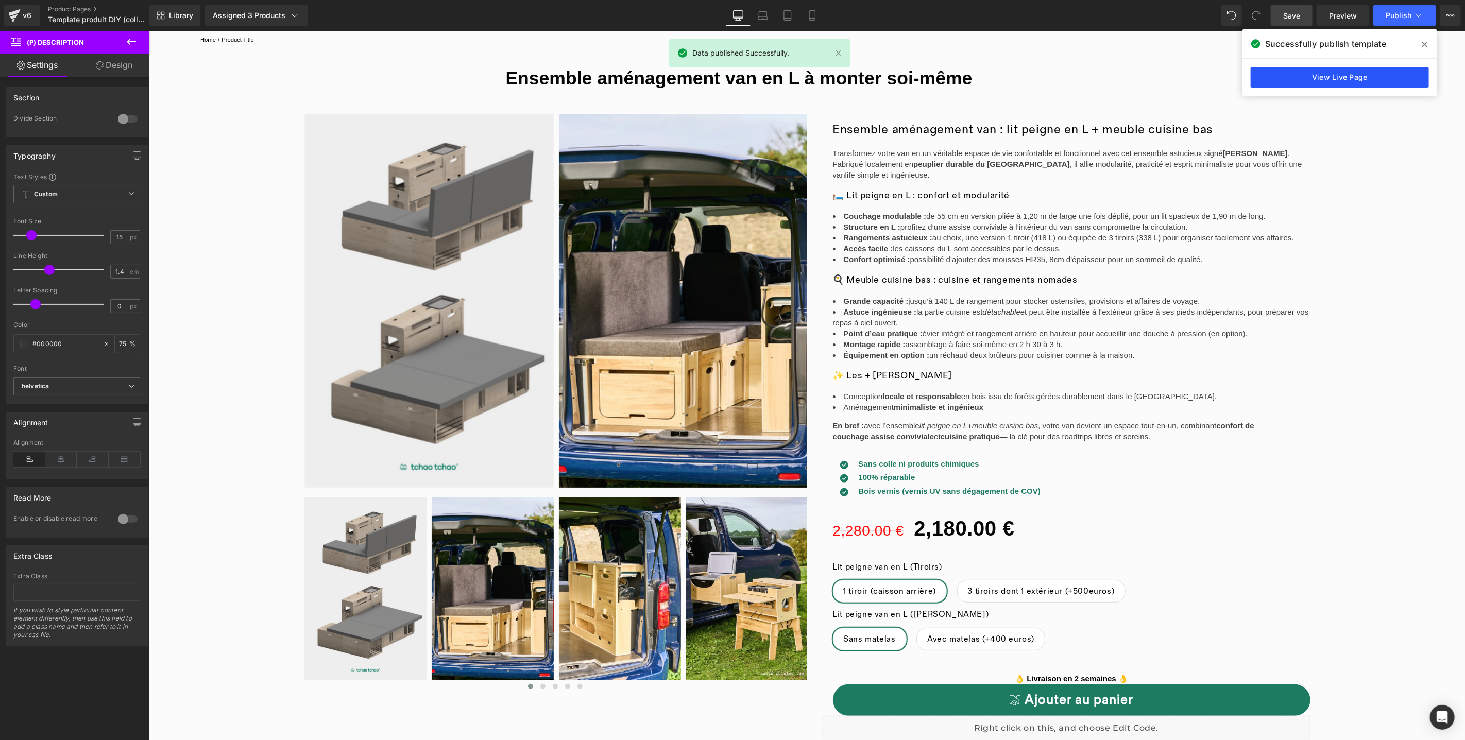
click at [1325, 75] on link "View Live Page" at bounding box center [1340, 77] width 178 height 21
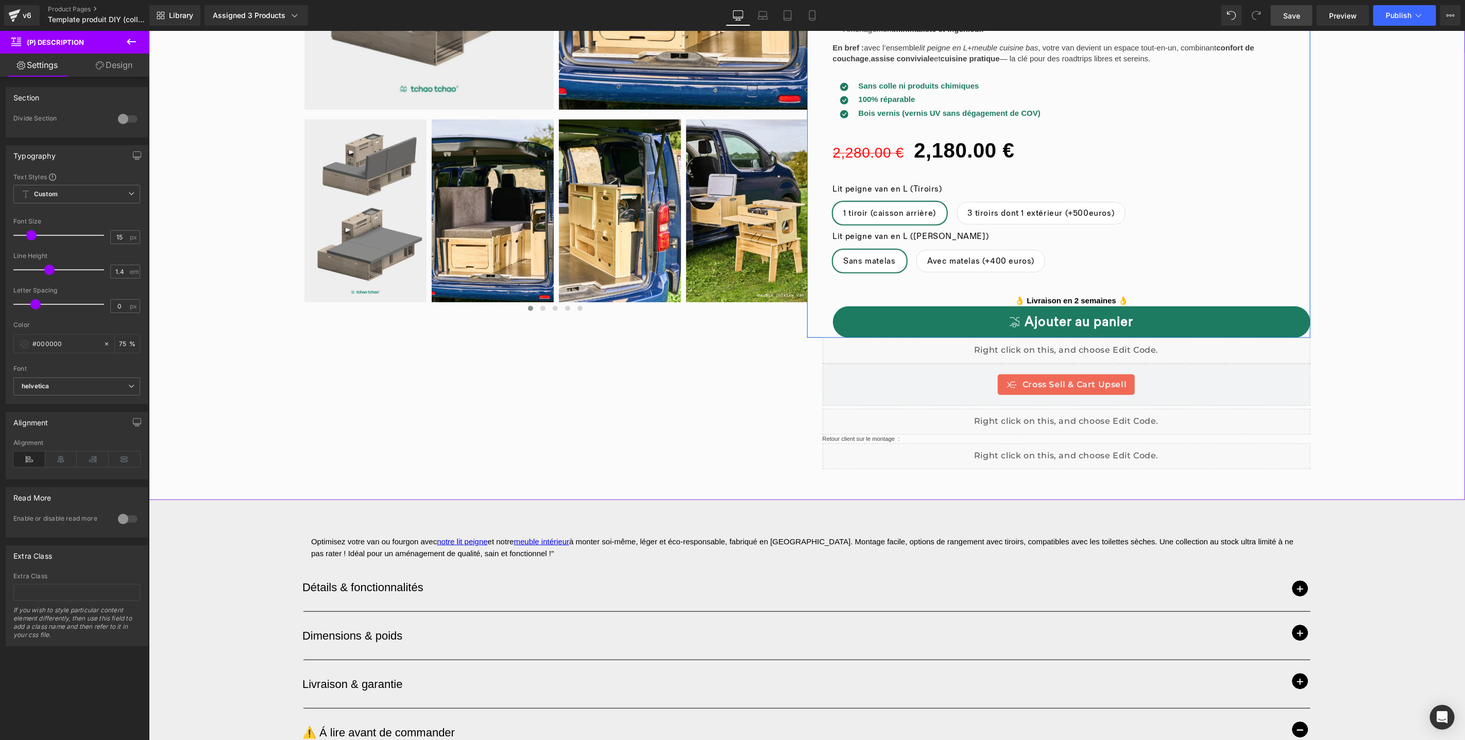
scroll to position [406, 0]
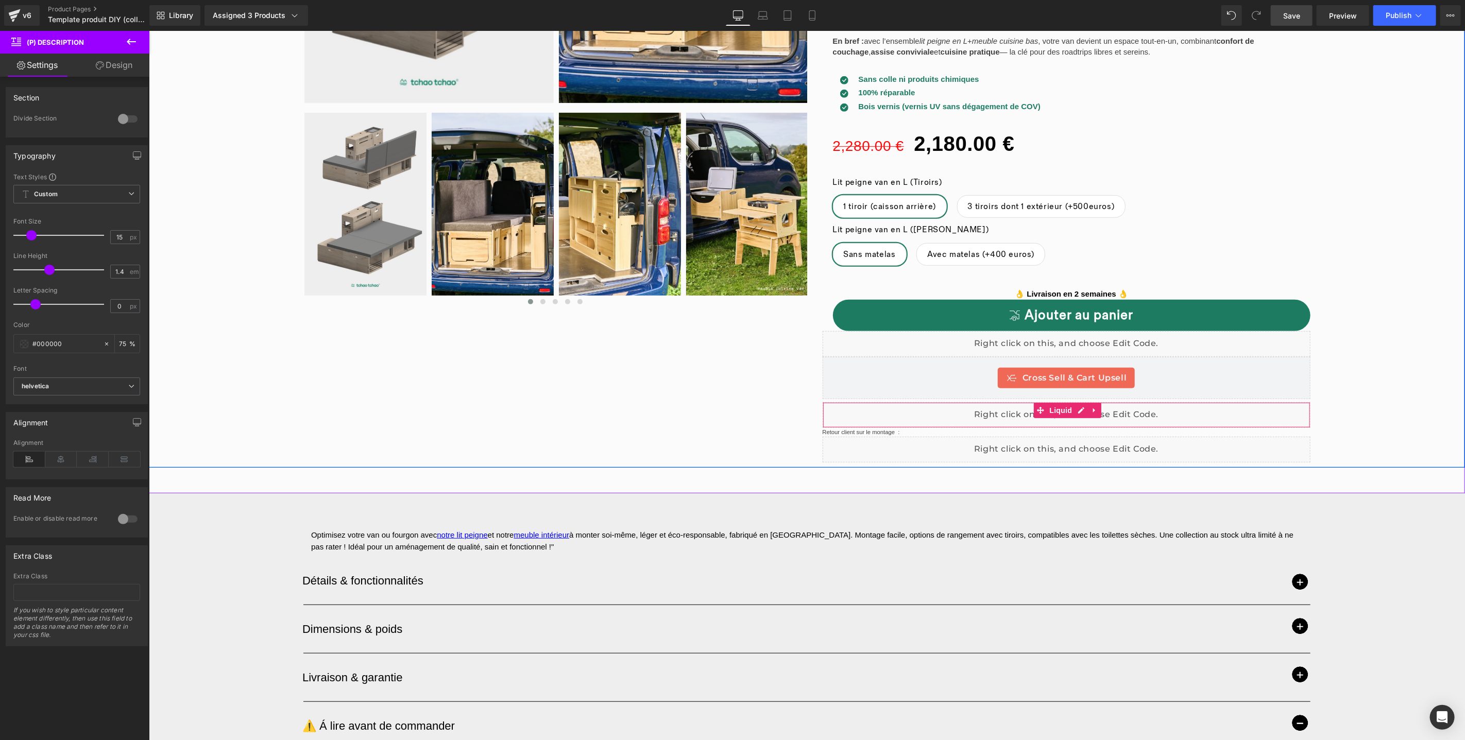
click at [1073, 412] on div "Liquid" at bounding box center [1066, 415] width 488 height 26
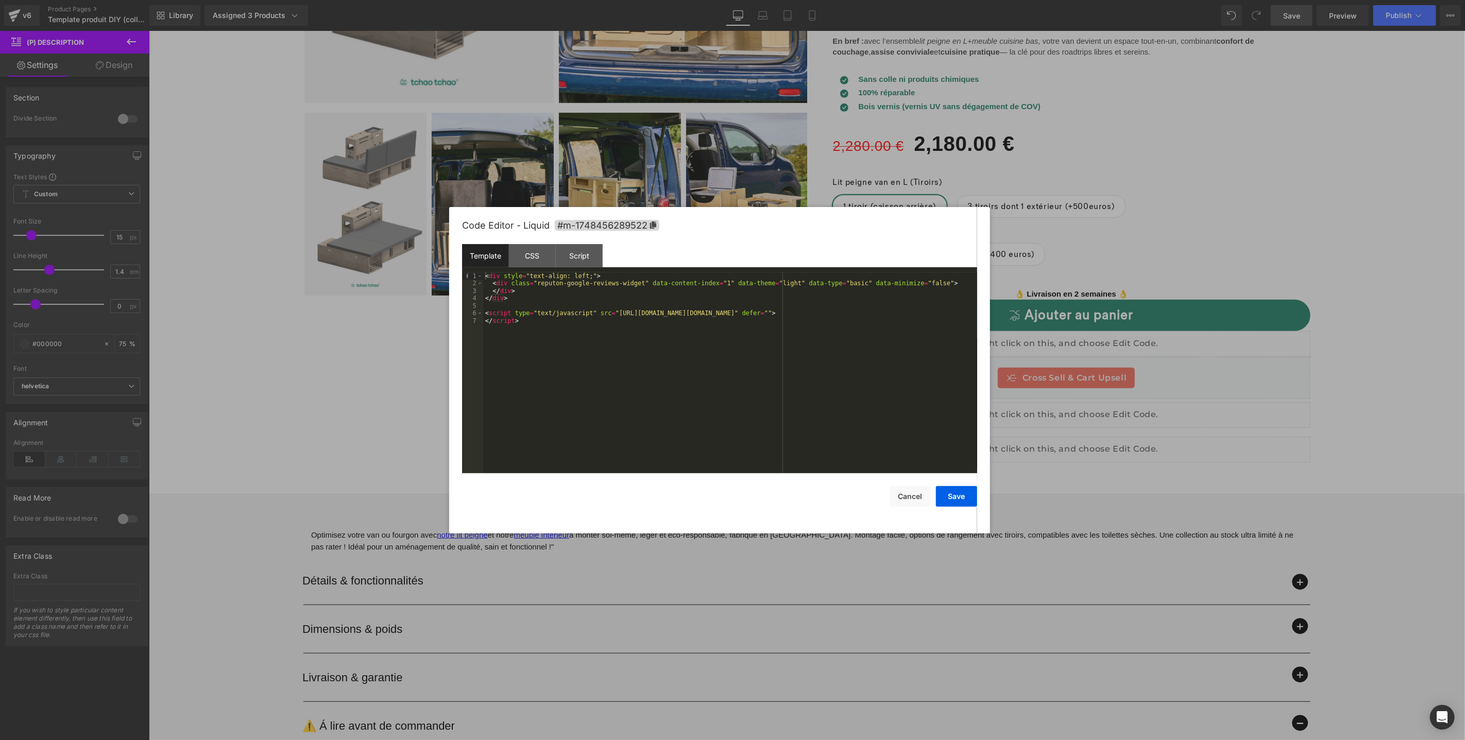
click at [1378, 421] on div at bounding box center [732, 370] width 1465 height 740
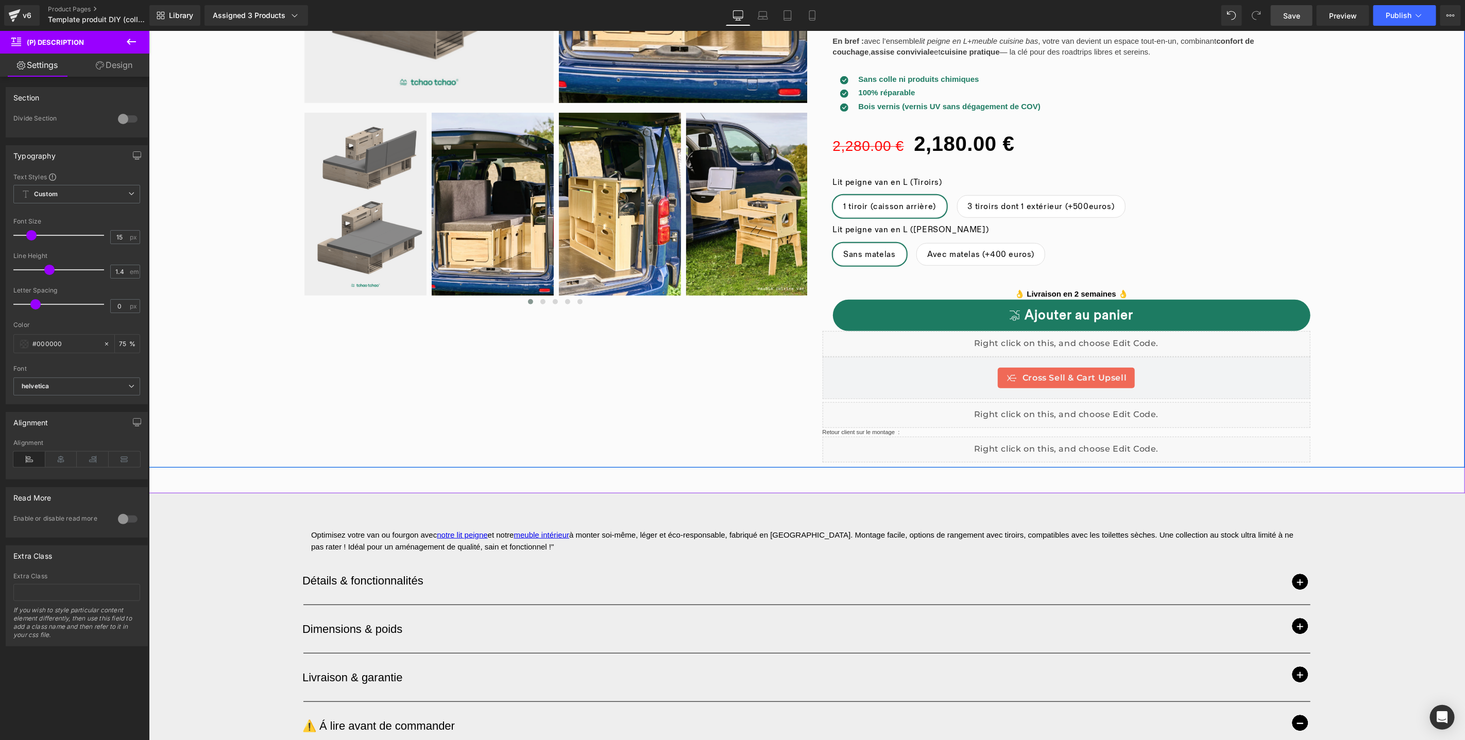
click at [1073, 338] on div "Liquid" at bounding box center [1066, 344] width 488 height 26
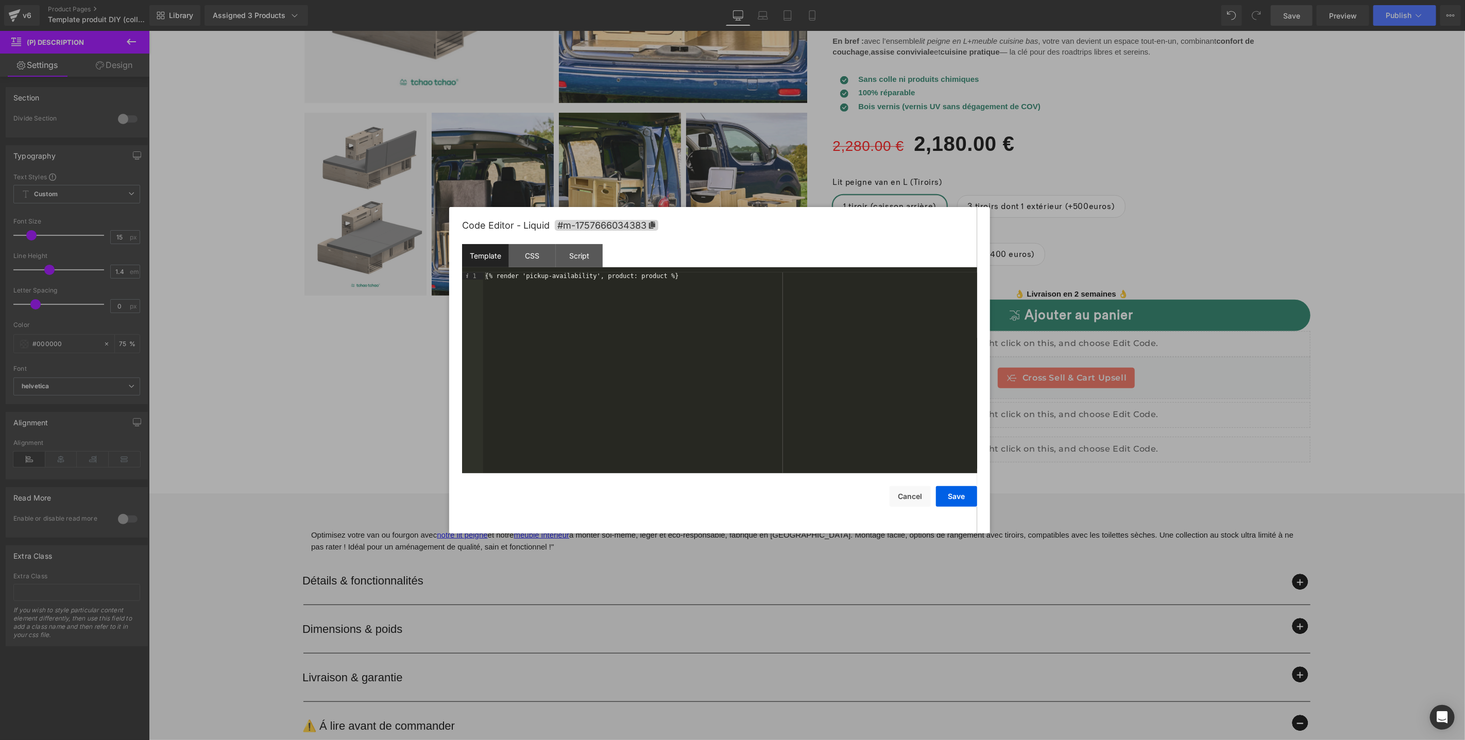
click at [1382, 428] on div at bounding box center [732, 370] width 1465 height 740
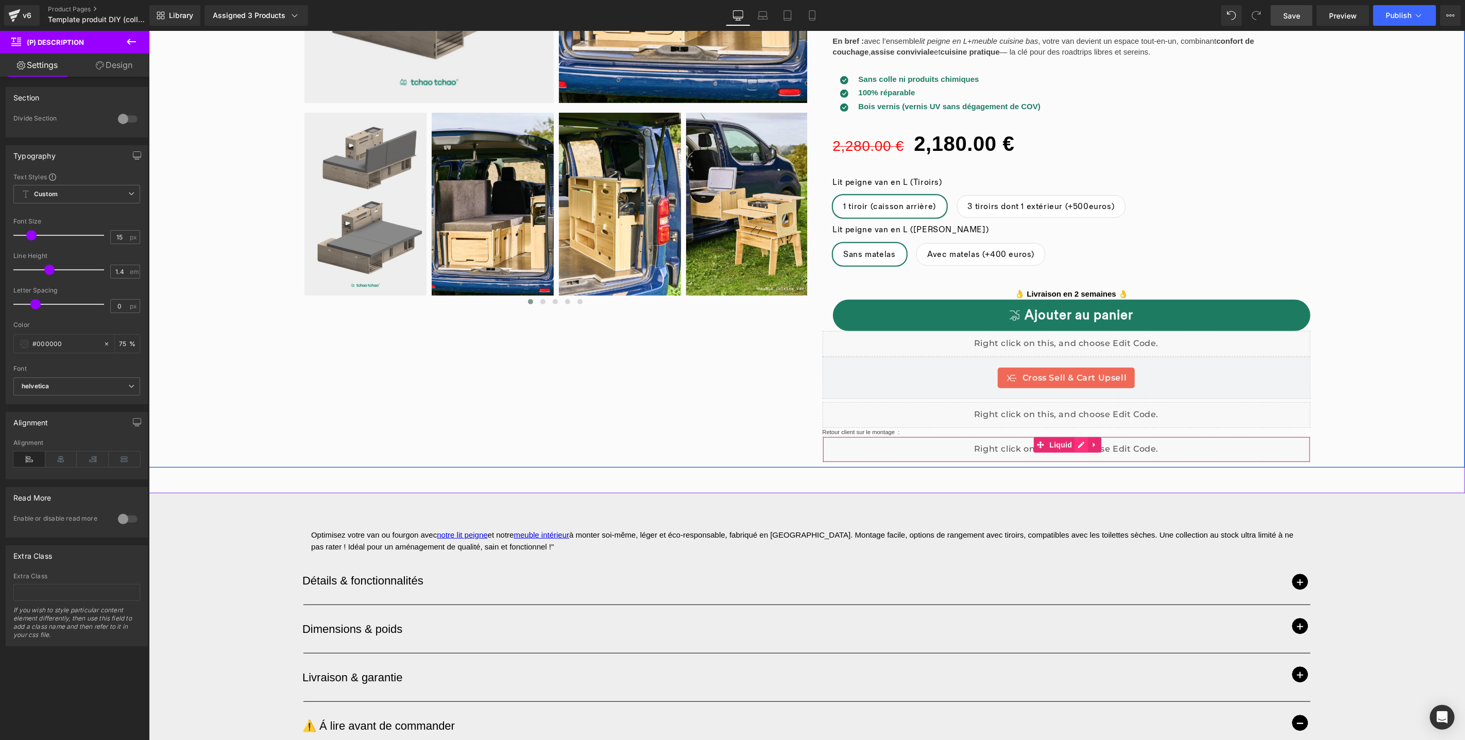
click at [1075, 444] on div "Liquid" at bounding box center [1066, 449] width 488 height 26
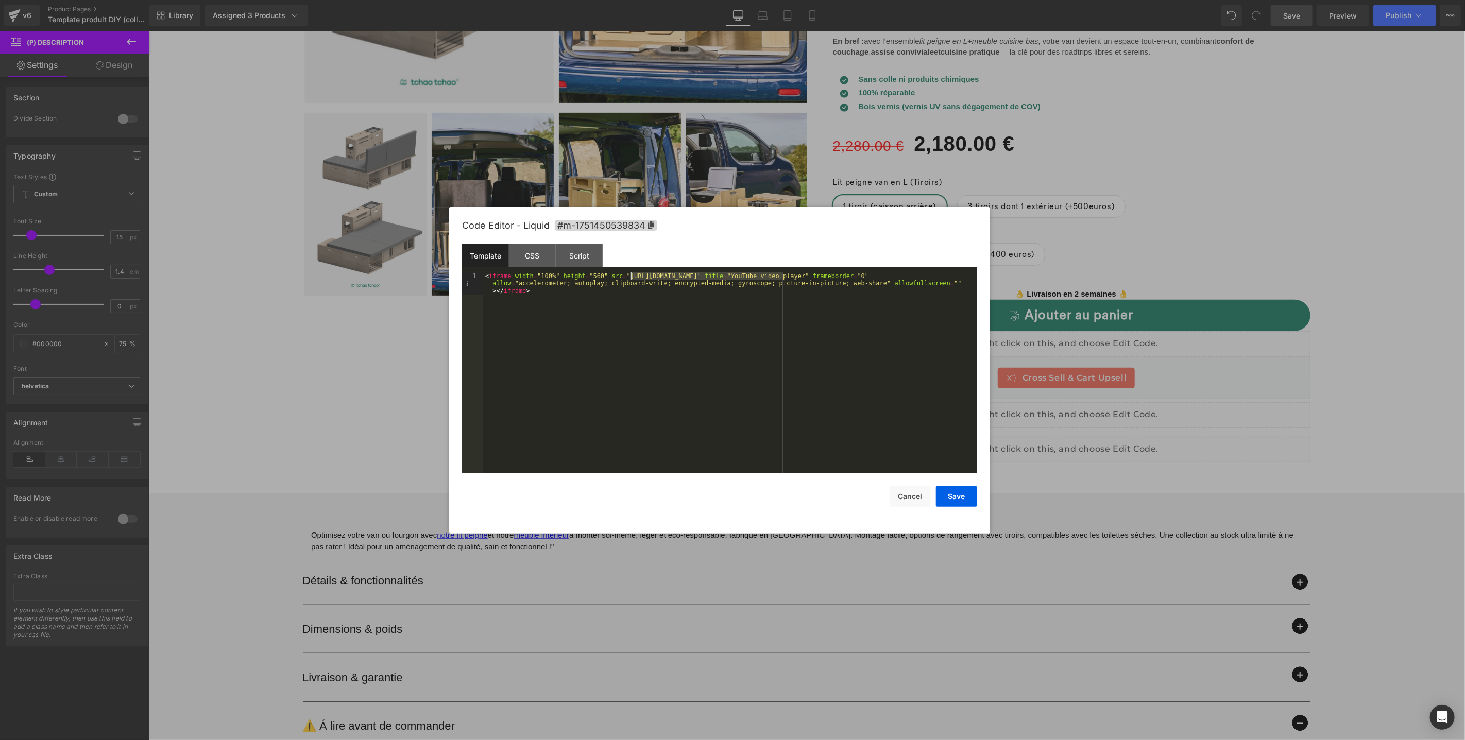
drag, startPoint x: 785, startPoint y: 277, endPoint x: 631, endPoint y: 276, distance: 153.6
click at [631, 276] on div "< iframe width = "100%" height = "560" src = "[URL][DOMAIN_NAME]" title = "YouT…" at bounding box center [730, 396] width 494 height 246
click at [957, 496] on button "Save" at bounding box center [956, 496] width 41 height 21
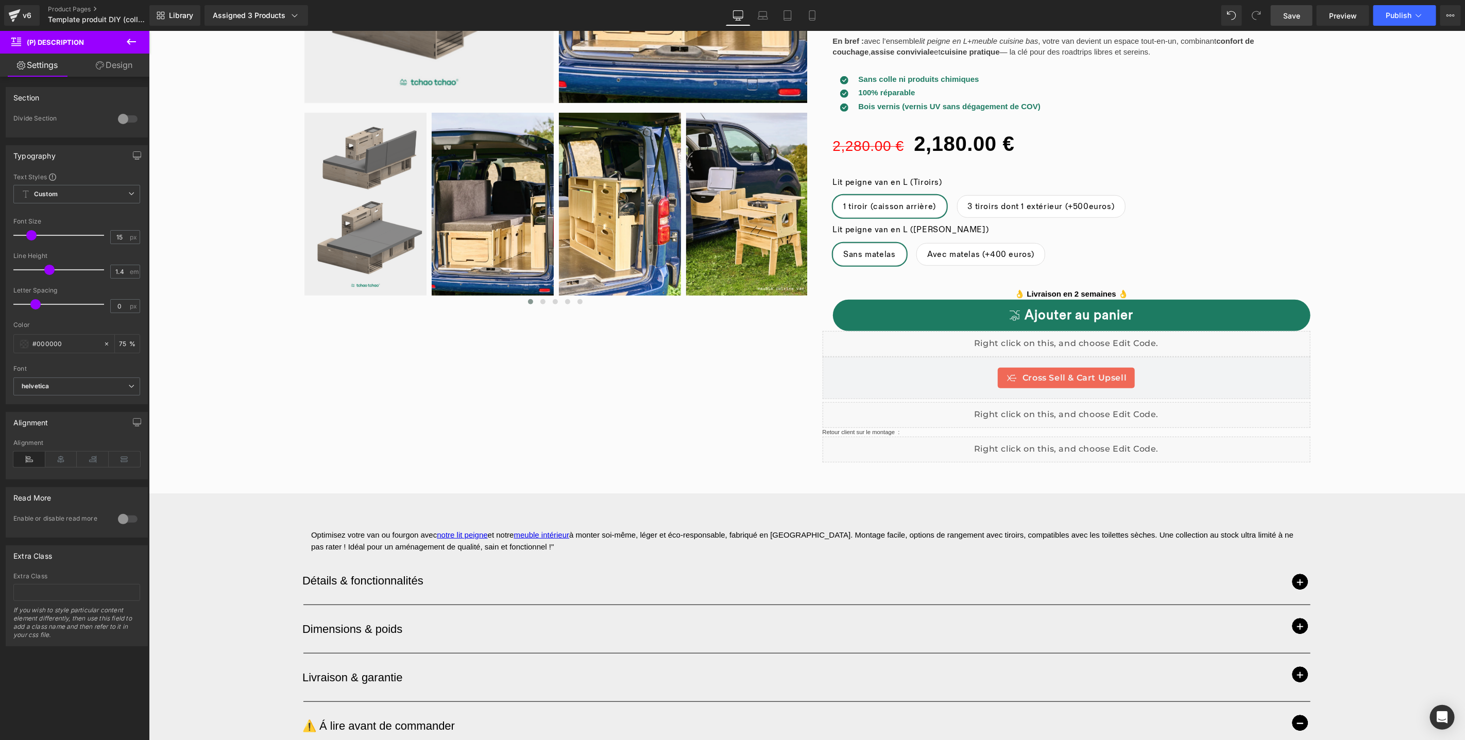
click at [1291, 7] on link "Save" at bounding box center [1292, 15] width 42 height 21
click at [1353, 12] on span "Preview" at bounding box center [1343, 15] width 28 height 11
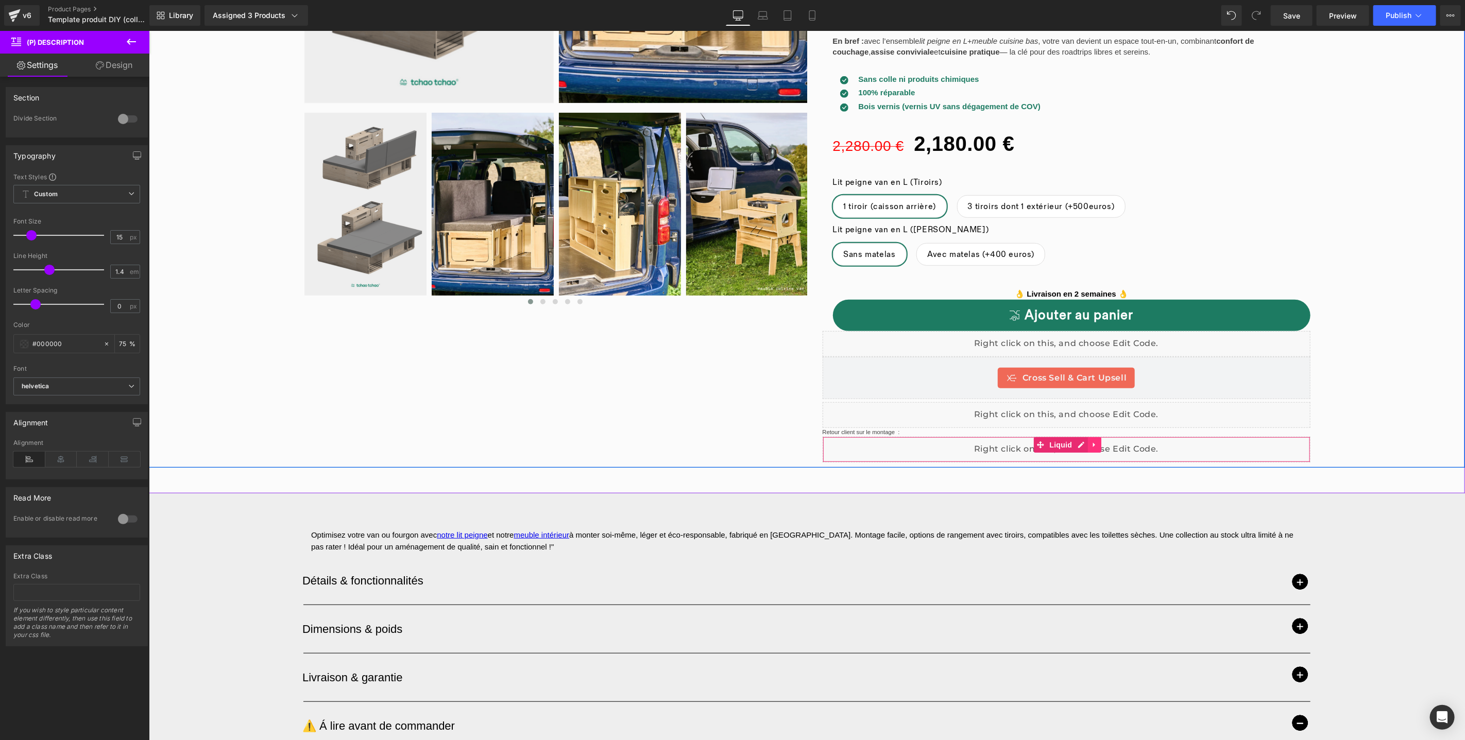
click at [1093, 443] on link at bounding box center [1094, 444] width 13 height 15
click at [1097, 444] on icon at bounding box center [1100, 444] width 7 height 7
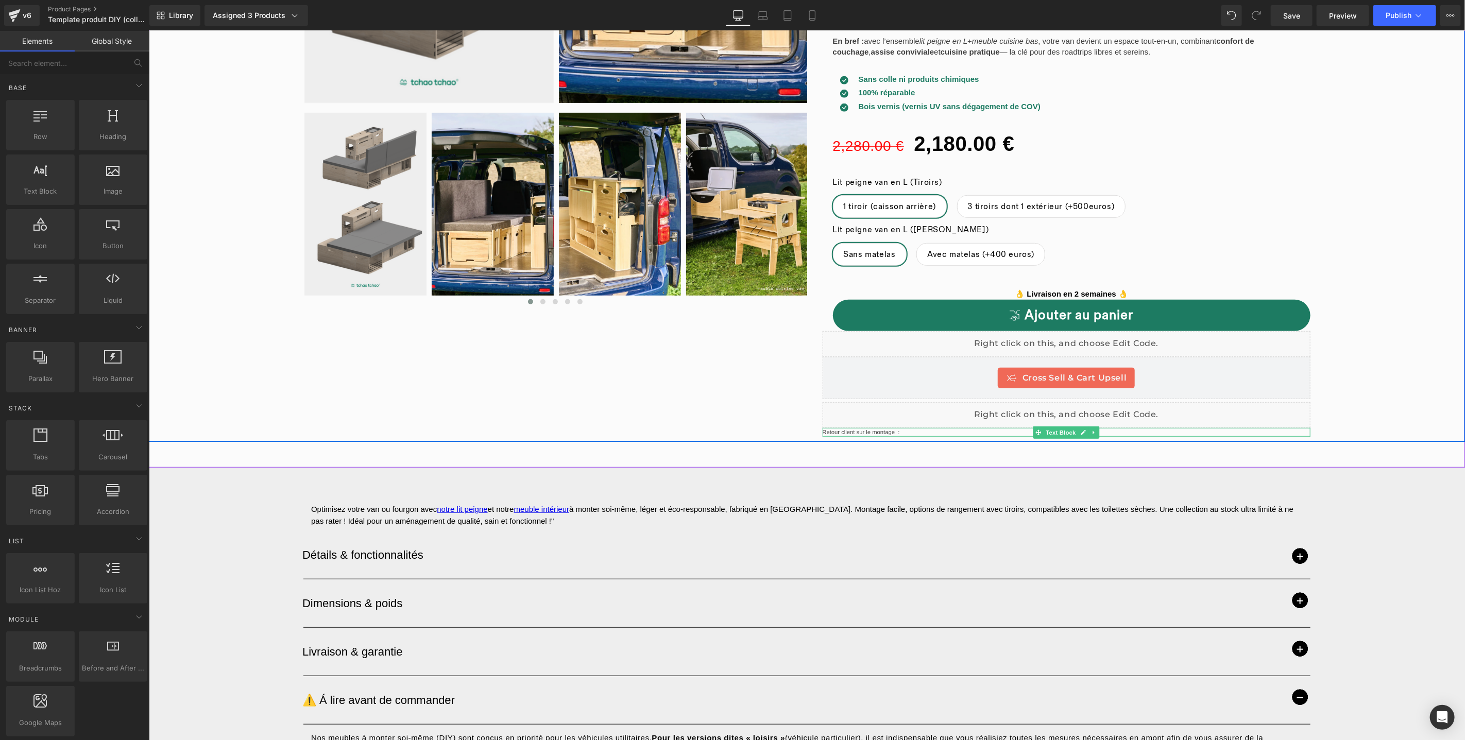
click at [905, 431] on p "Retour client sur le montage :" at bounding box center [1066, 432] width 488 height 9
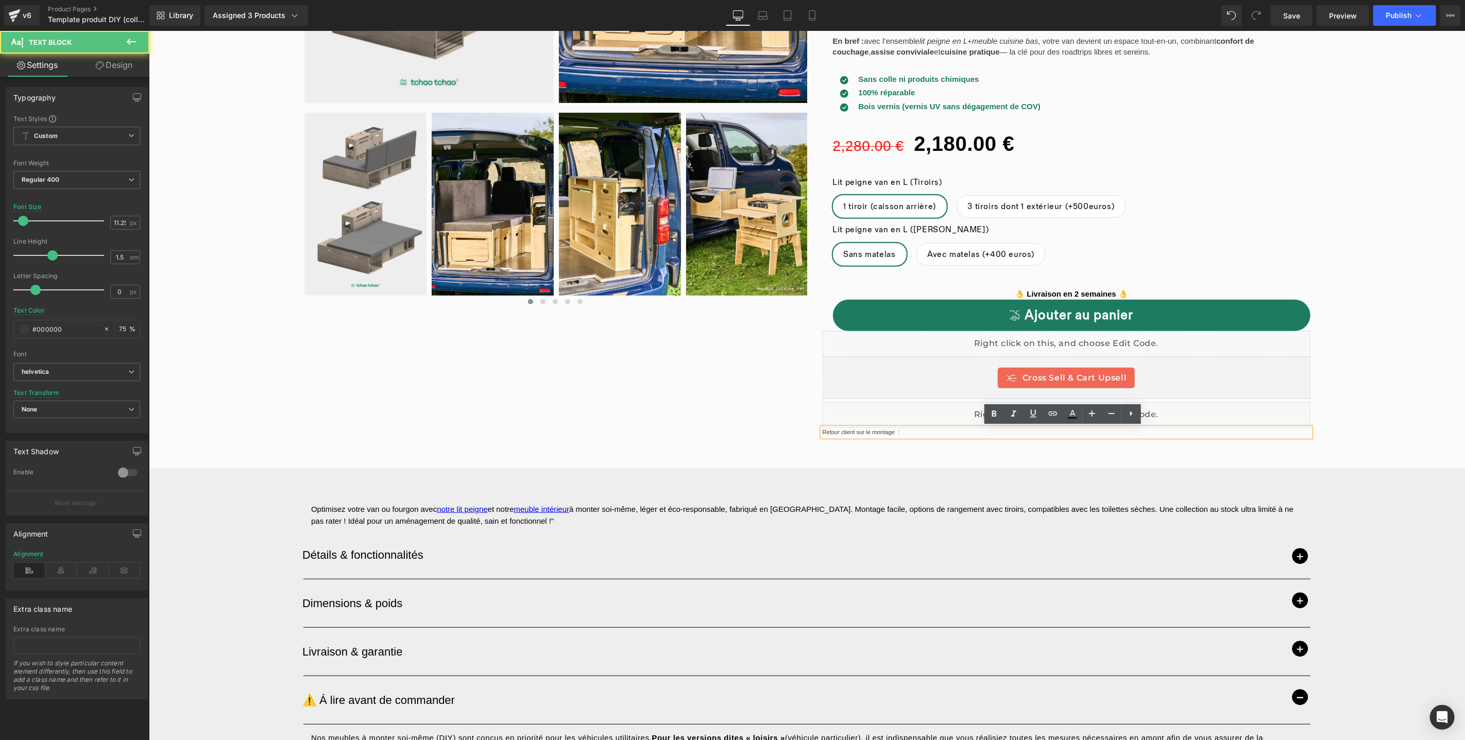
click at [1156, 432] on p "Retour client sur le montage :" at bounding box center [1066, 432] width 488 height 9
click at [759, 417] on div "‹" at bounding box center [806, 79] width 1316 height 725
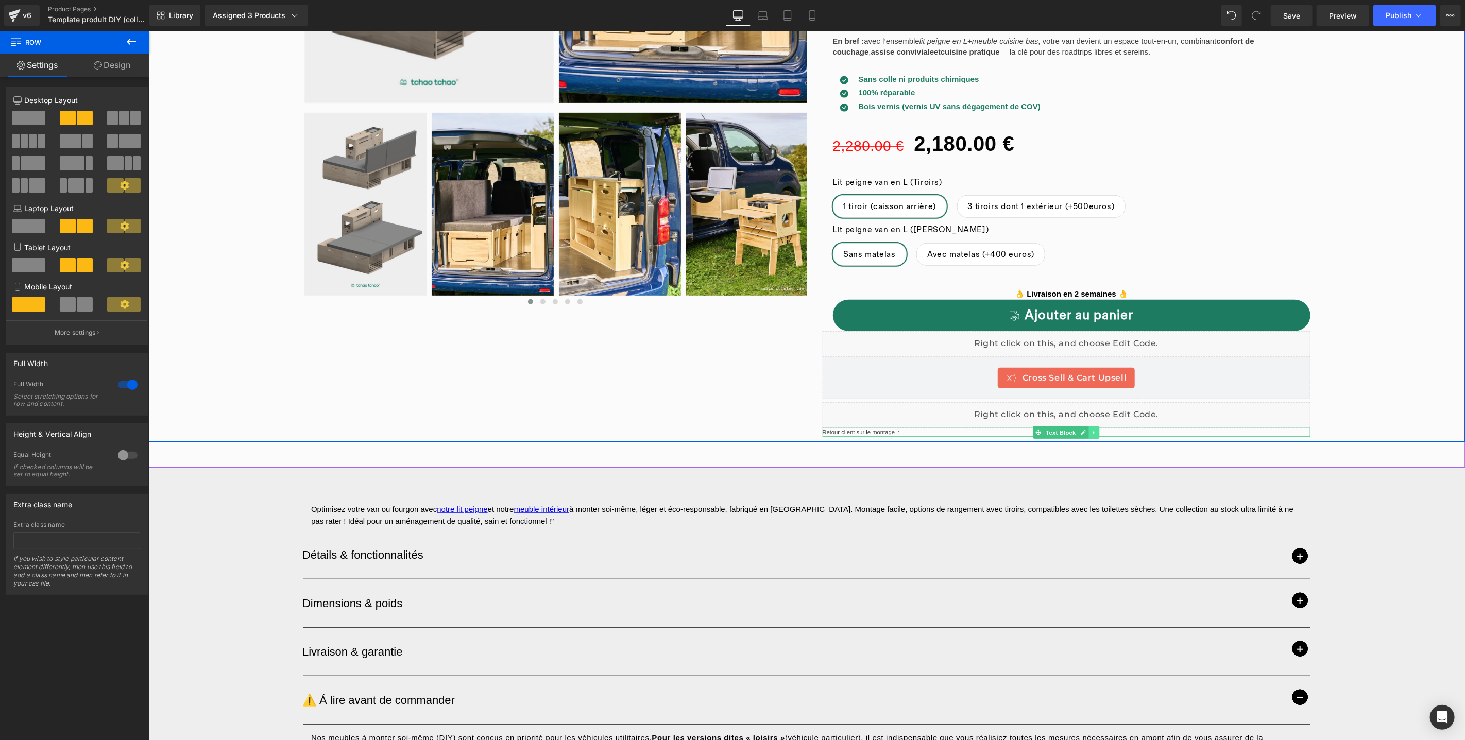
click at [1092, 432] on icon at bounding box center [1094, 432] width 6 height 6
click at [1096, 432] on icon at bounding box center [1099, 432] width 6 height 6
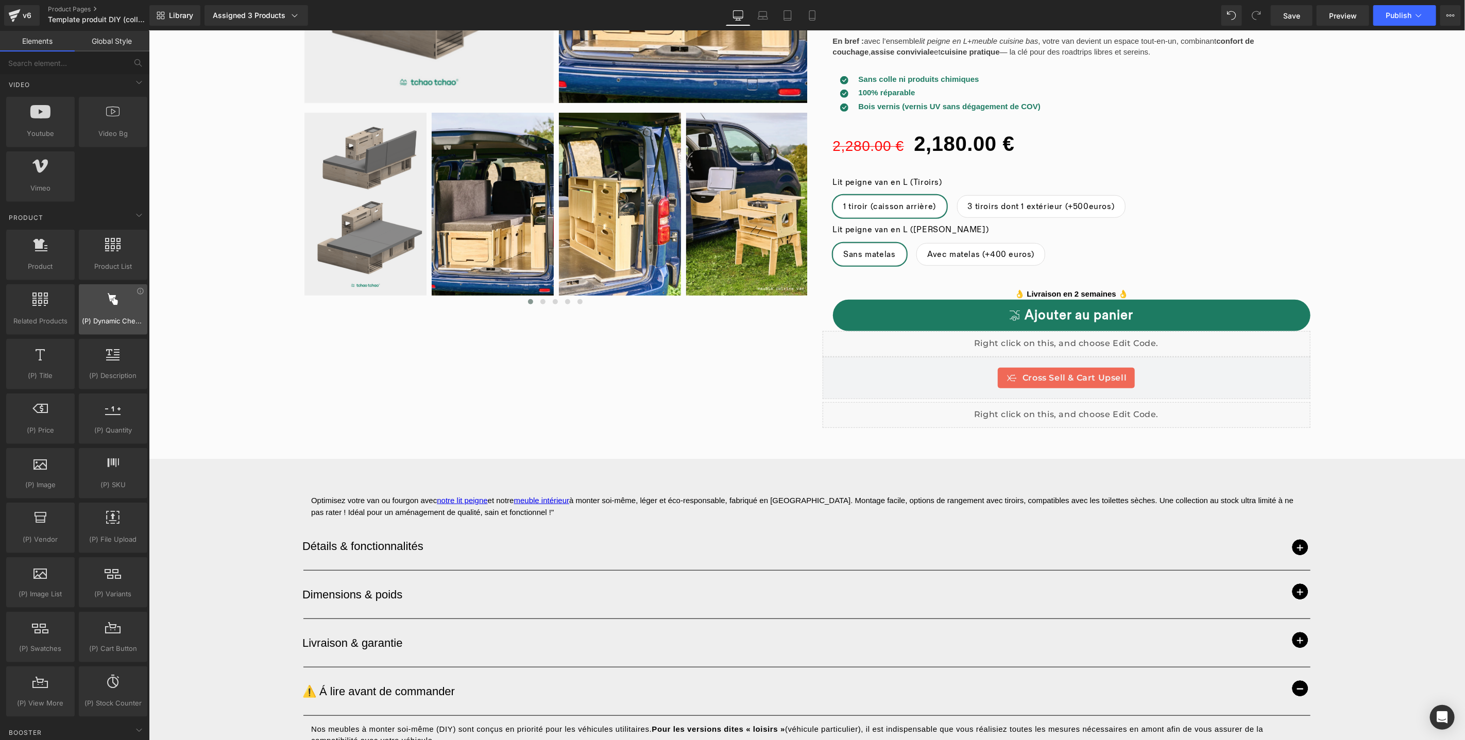
scroll to position [524, 0]
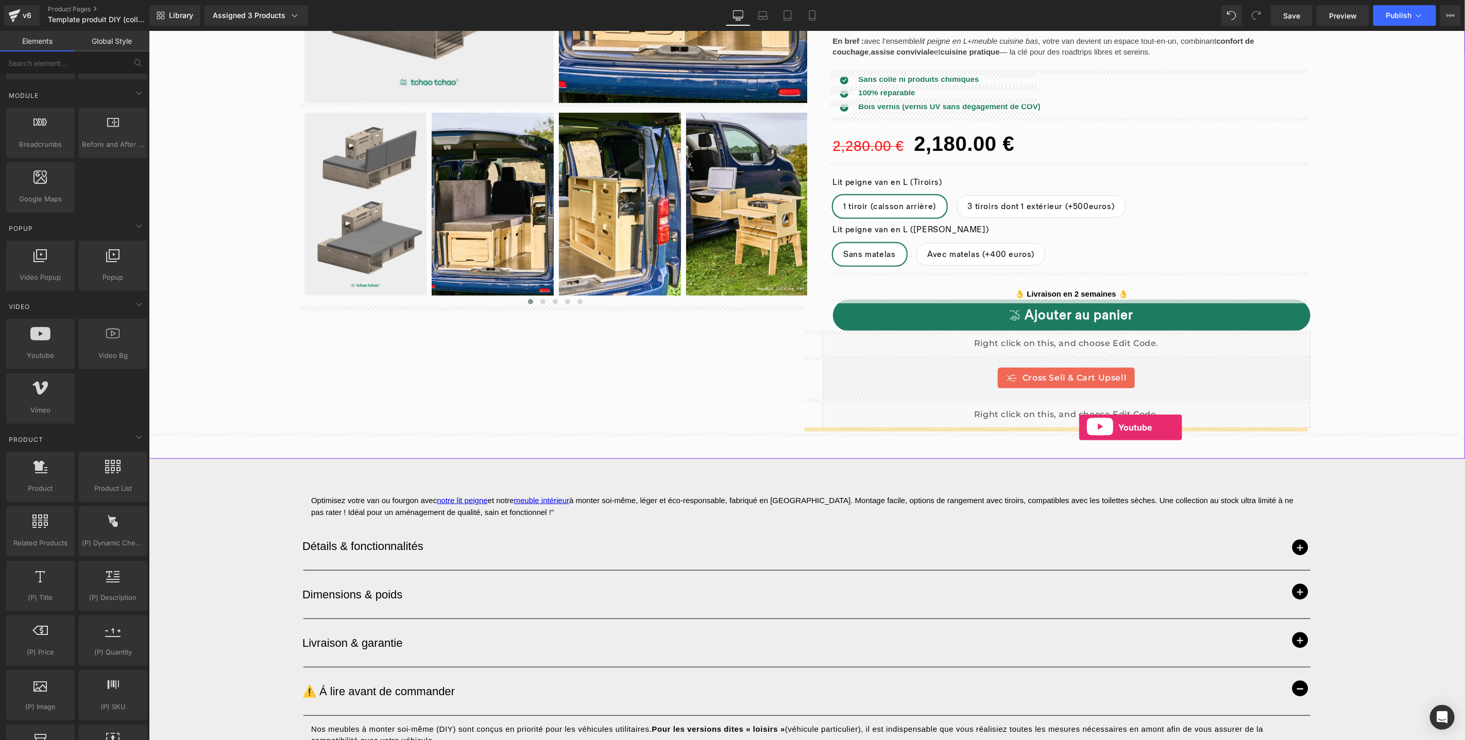
drag, startPoint x: 183, startPoint y: 377, endPoint x: 1079, endPoint y: 428, distance: 897.4
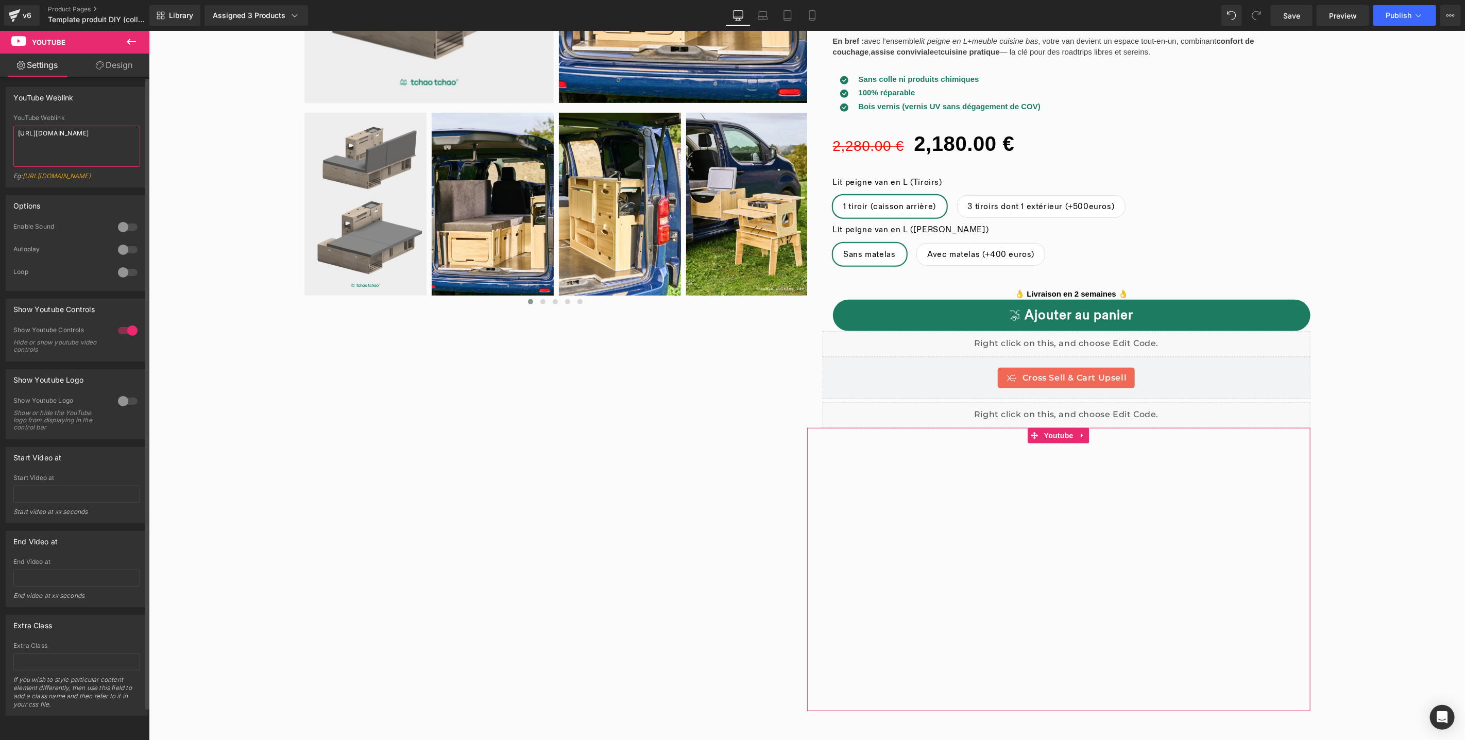
click at [98, 144] on textarea "[URL][DOMAIN_NAME]" at bounding box center [76, 146] width 127 height 41
type textarea "[URL][DOMAIN_NAME]"
click at [1288, 13] on span "Save" at bounding box center [1291, 15] width 17 height 11
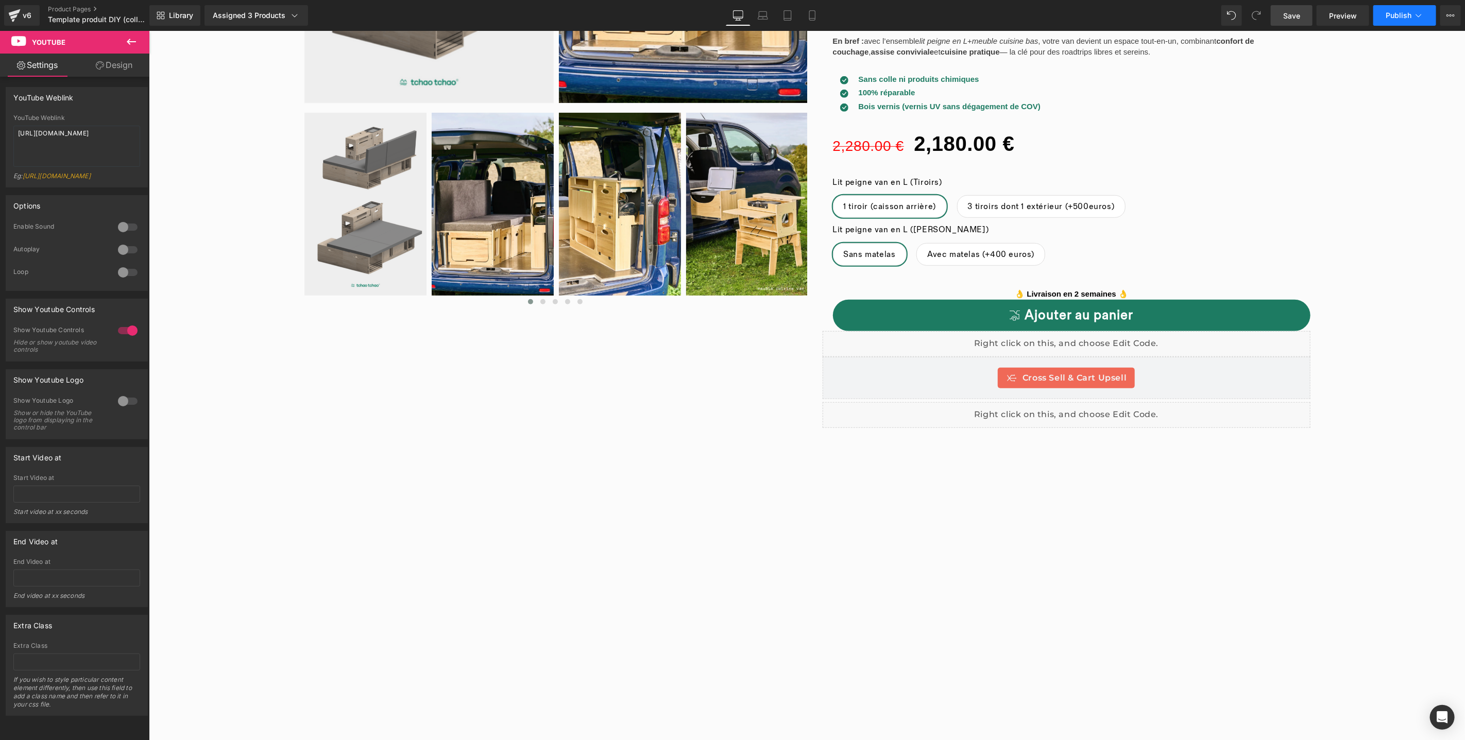
click at [1397, 17] on span "Publish" at bounding box center [1399, 15] width 26 height 8
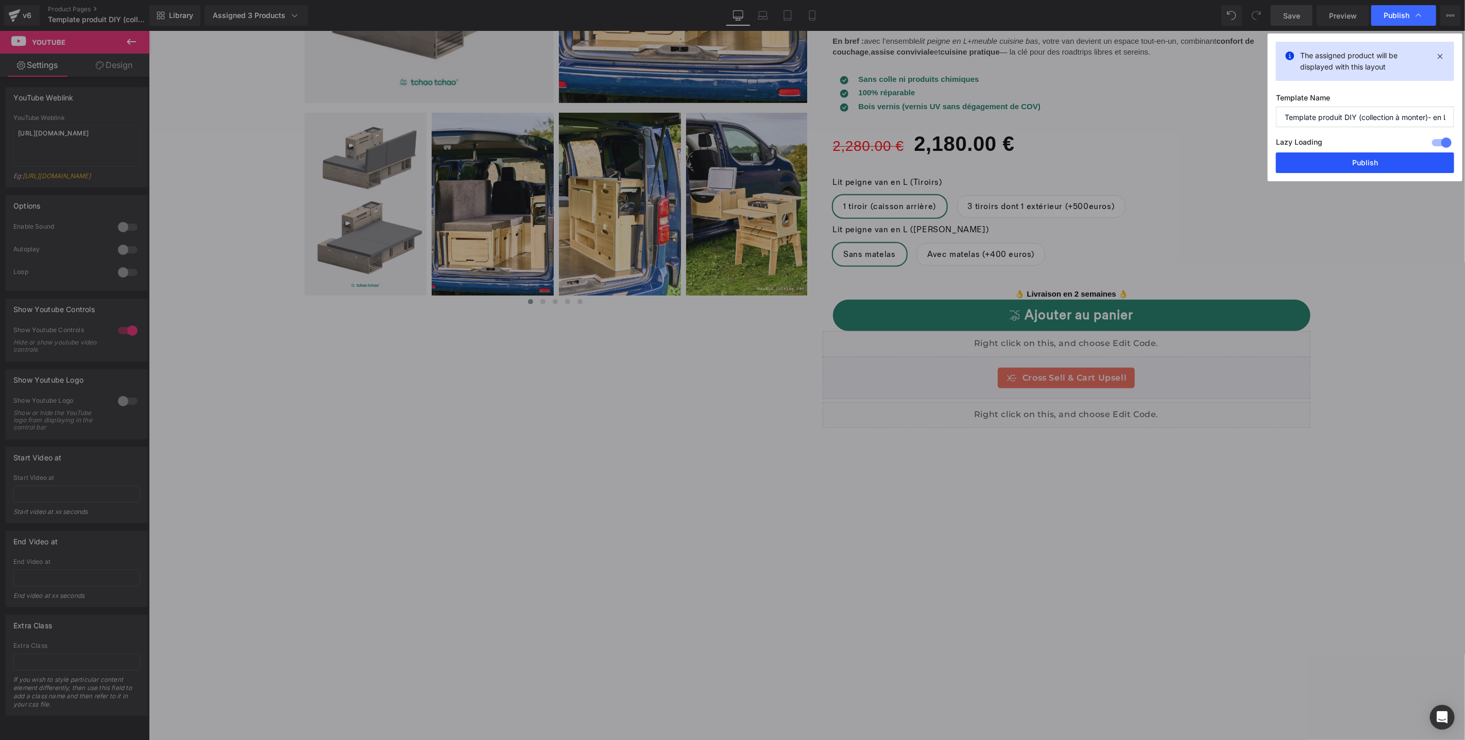
click at [1372, 160] on button "Publish" at bounding box center [1365, 163] width 178 height 21
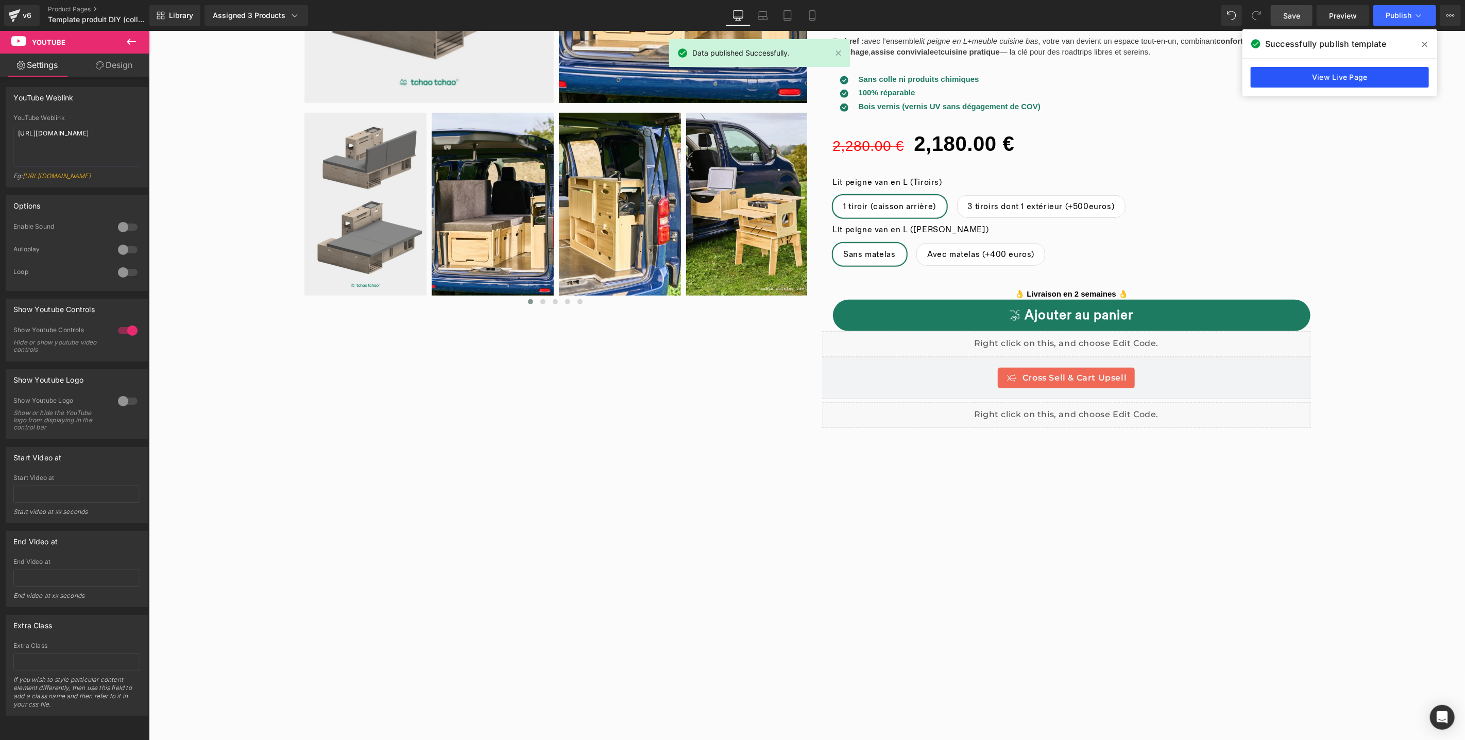
click at [1334, 82] on link "View Live Page" at bounding box center [1340, 77] width 178 height 21
